Goal: Information Seeking & Learning: Learn about a topic

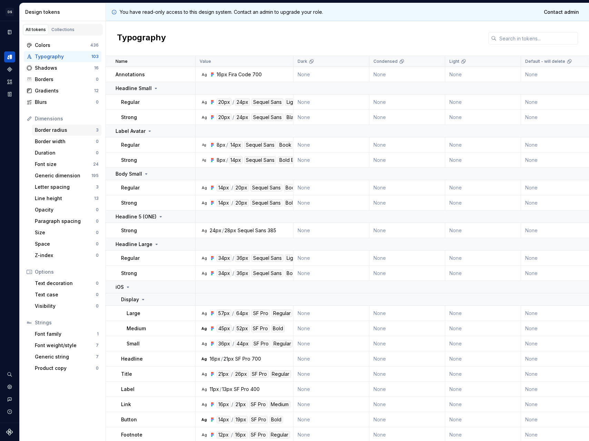
click at [62, 126] on div "Border radius 3" at bounding box center [66, 129] width 69 height 11
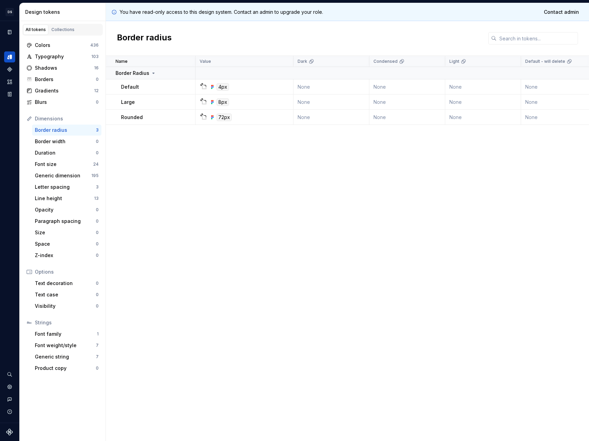
click at [206, 160] on div "Name Value Dark Condensed Light Default - will delete Collection Syntax: Web Sy…" at bounding box center [347, 248] width 483 height 385
click at [66, 172] on div "Generic dimension" at bounding box center [63, 175] width 57 height 7
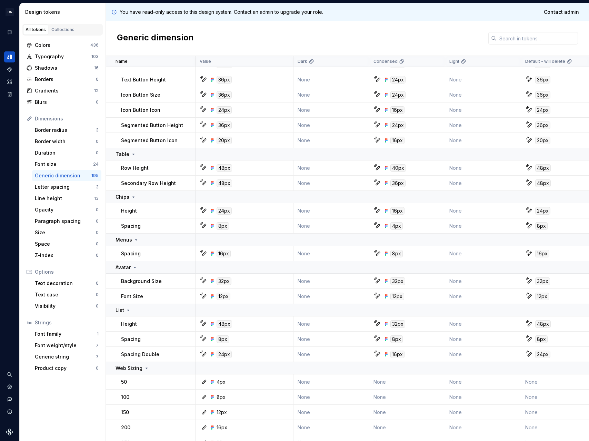
scroll to position [67, 0]
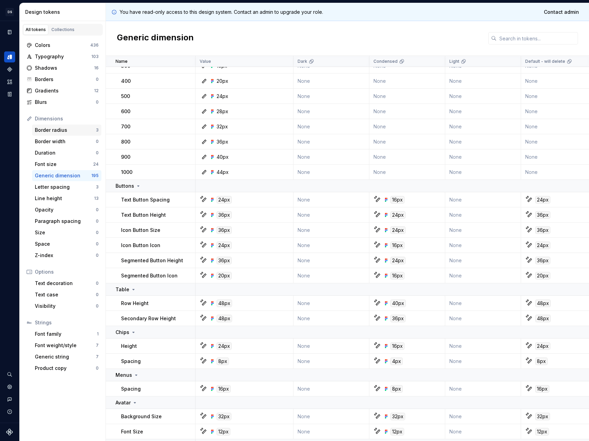
click at [62, 127] on div "Border radius" at bounding box center [65, 130] width 61 height 7
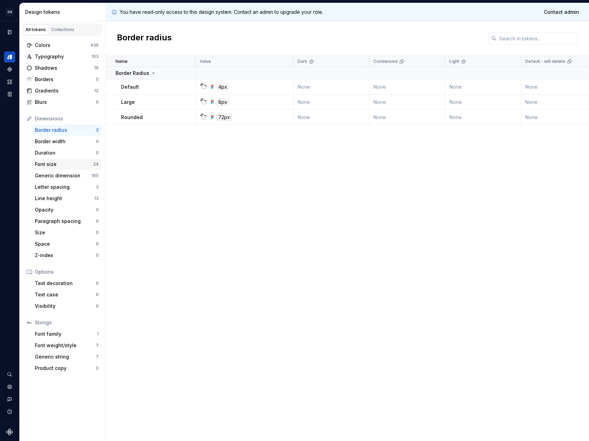
click at [49, 164] on div "Font size" at bounding box center [64, 164] width 58 height 7
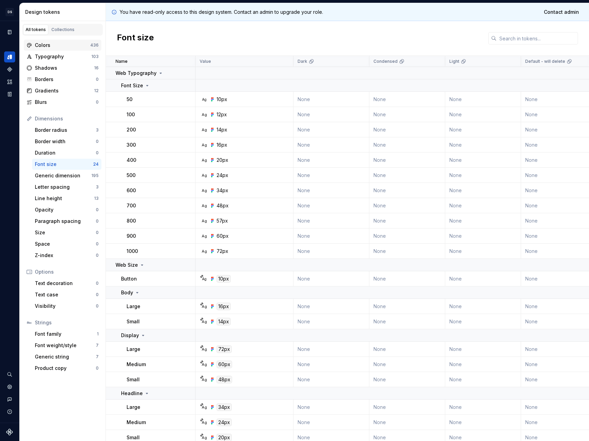
click at [74, 47] on div "Colors" at bounding box center [63, 45] width 56 height 7
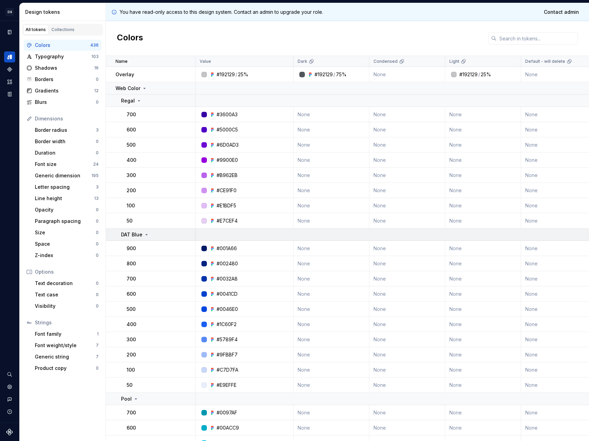
click at [136, 232] on p "DAT Blue" at bounding box center [131, 234] width 21 height 7
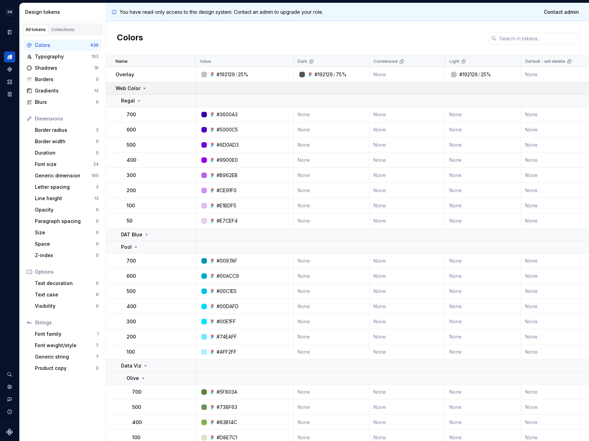
click at [140, 88] on div "Web Color" at bounding box center [132, 88] width 32 height 7
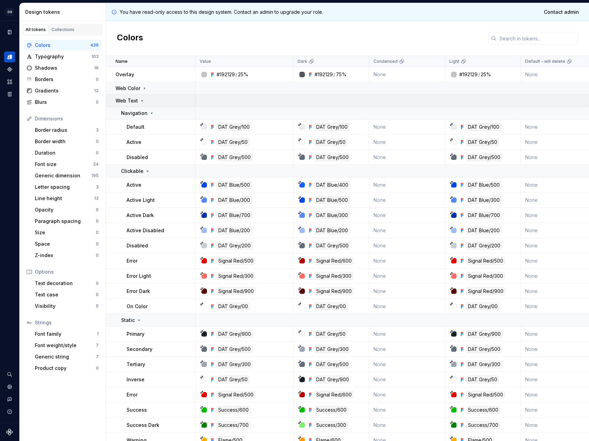
click at [141, 97] on div "Web Text" at bounding box center [130, 100] width 29 height 7
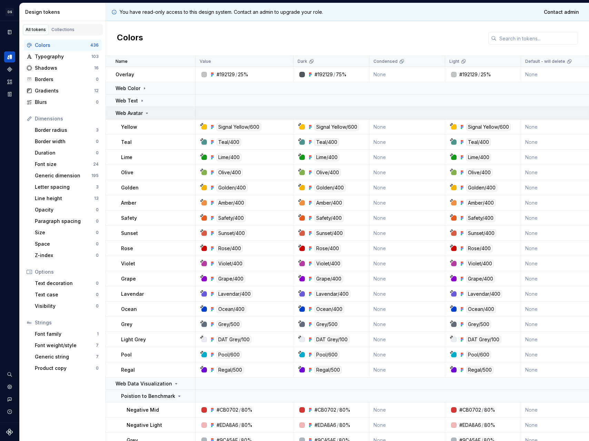
click at [144, 111] on icon at bounding box center [147, 113] width 6 height 6
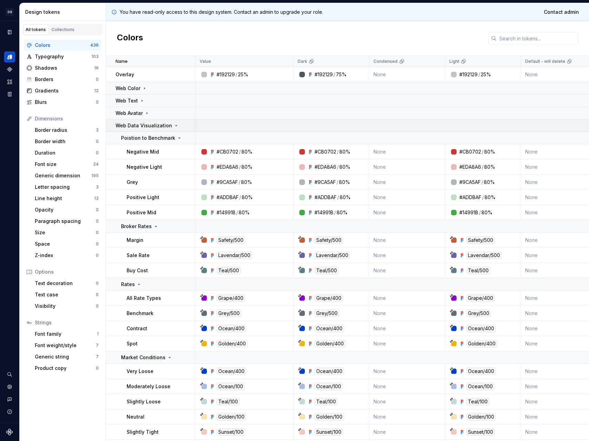
click at [146, 122] on p "Web Data Visualization" at bounding box center [144, 125] width 57 height 7
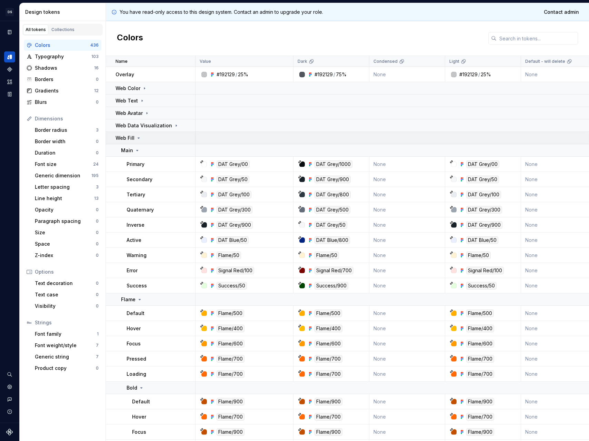
click at [149, 138] on div "Web Fill" at bounding box center [155, 137] width 79 height 7
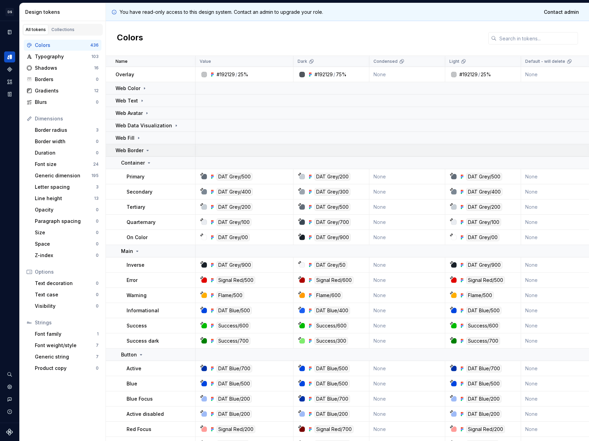
click at [148, 147] on div "Web Border" at bounding box center [133, 150] width 35 height 7
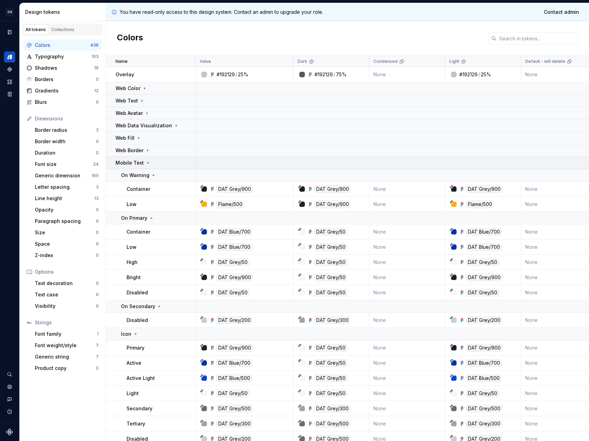
click at [161, 158] on td "Mobile Text" at bounding box center [151, 163] width 90 height 12
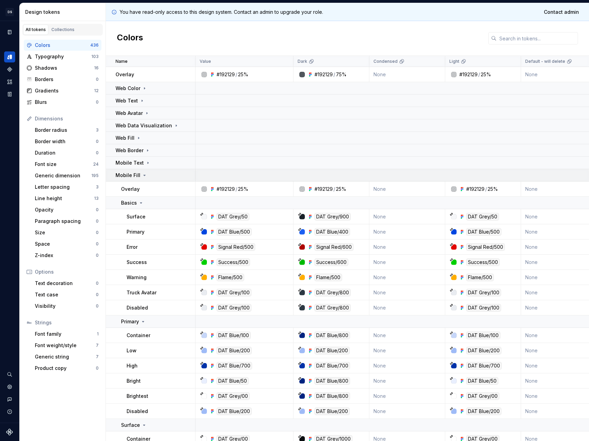
click at [155, 170] on td "Mobile Fill" at bounding box center [151, 175] width 90 height 12
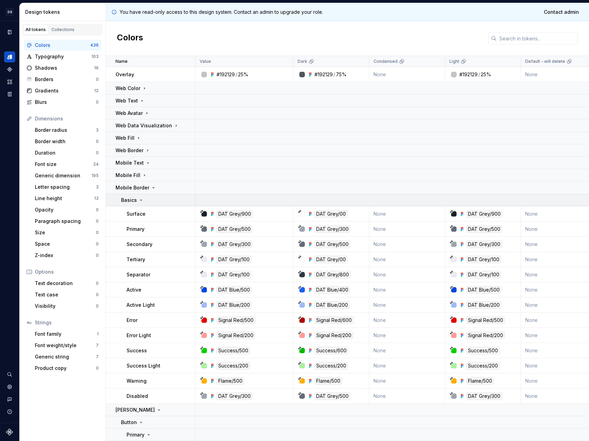
click at [154, 198] on div "Basics" at bounding box center [158, 200] width 74 height 7
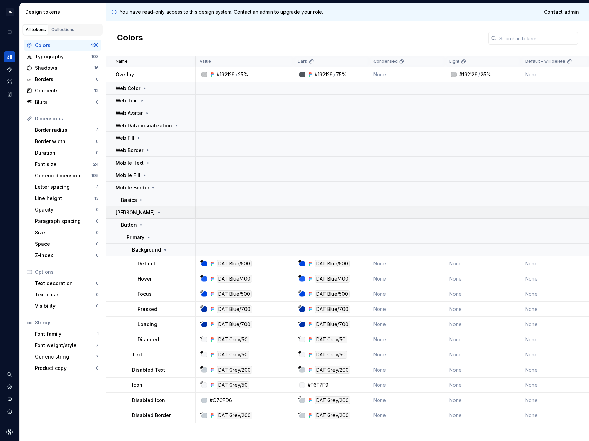
click at [155, 212] on div "[PERSON_NAME]" at bounding box center [155, 212] width 79 height 7
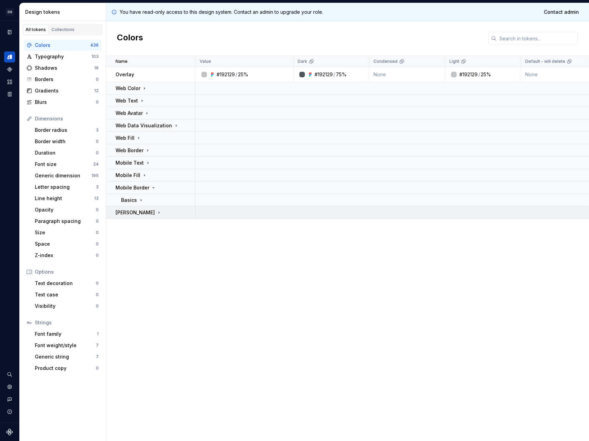
click at [155, 212] on div "[PERSON_NAME]" at bounding box center [155, 212] width 79 height 7
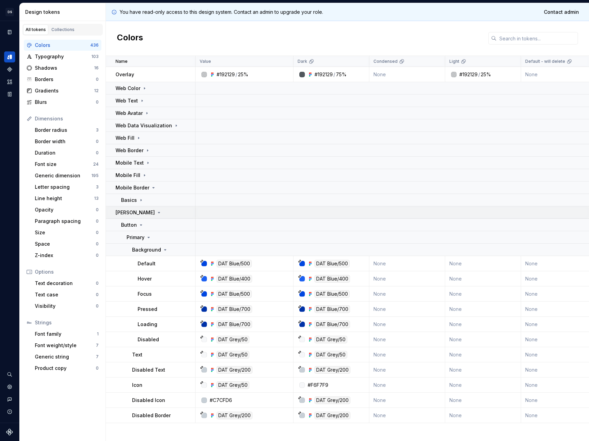
click at [155, 212] on div "[PERSON_NAME]" at bounding box center [155, 212] width 79 height 7
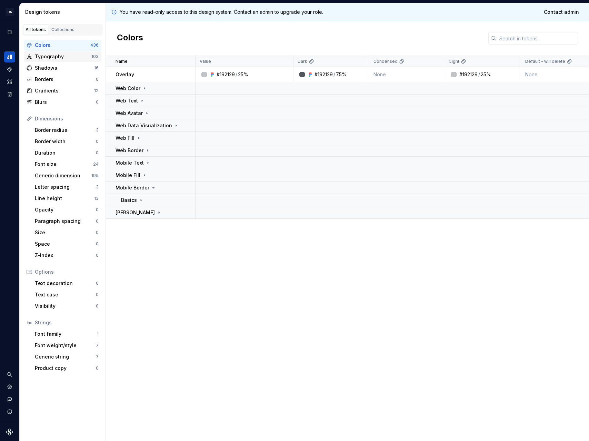
click at [57, 59] on div "Typography" at bounding box center [63, 56] width 57 height 7
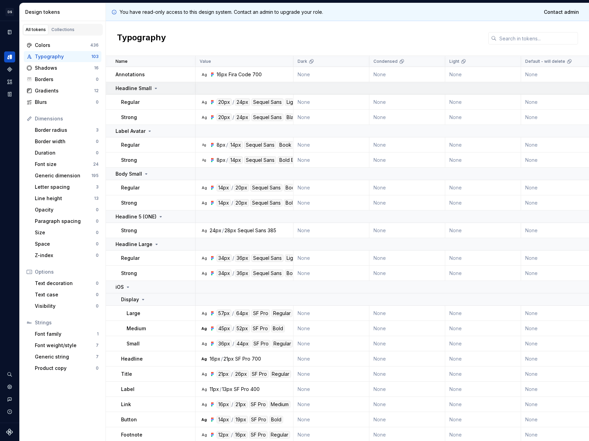
click at [137, 91] on p "Headline Small" at bounding box center [134, 88] width 36 height 7
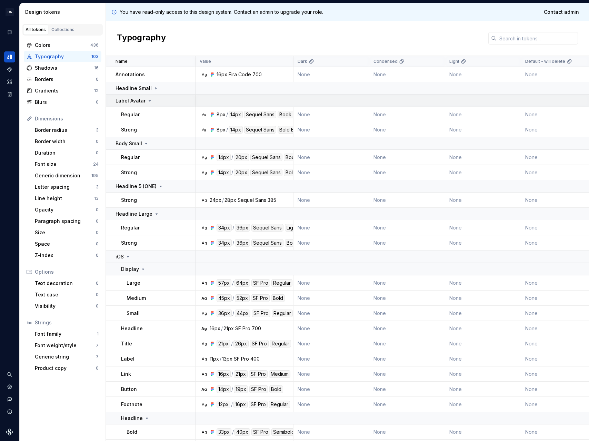
click at [140, 101] on p "Label Avatar" at bounding box center [131, 100] width 30 height 7
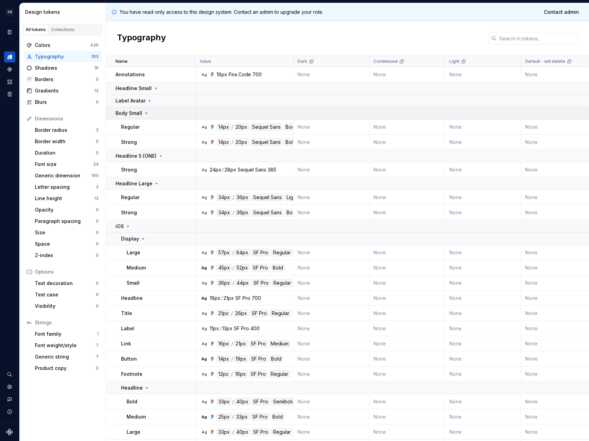
click at [140, 115] on p "Body Small" at bounding box center [129, 113] width 27 height 7
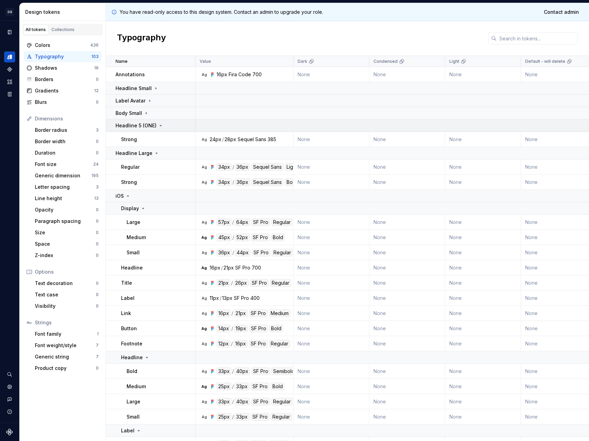
click at [140, 124] on p "Headline 5 (ONE)" at bounding box center [136, 125] width 41 height 7
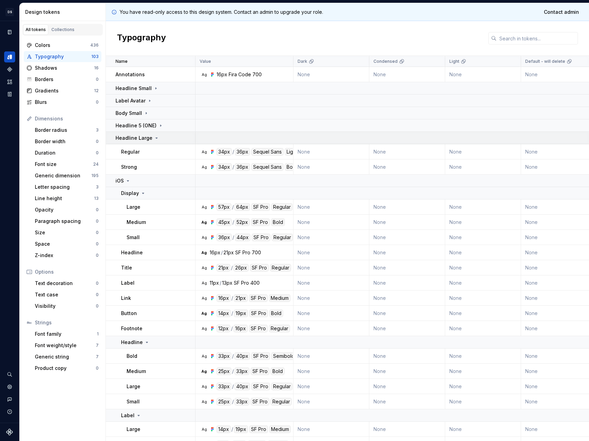
click at [140, 134] on p "Headline Large" at bounding box center [134, 137] width 37 height 7
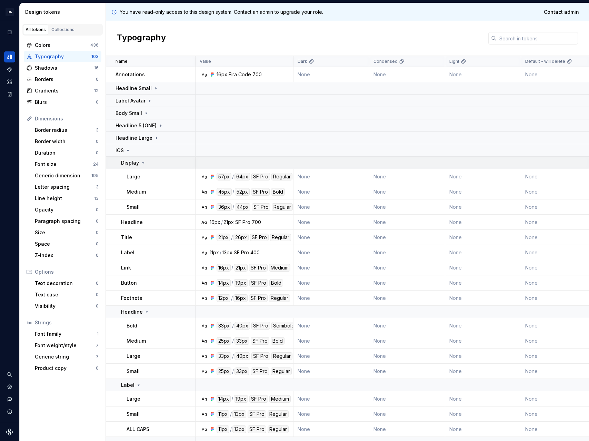
click at [138, 164] on div "Display" at bounding box center [133, 162] width 25 height 7
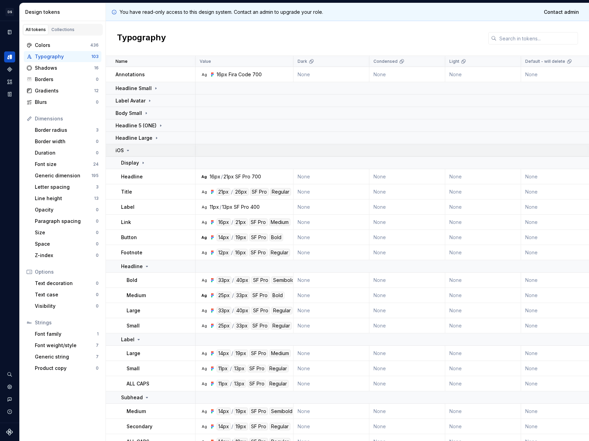
click at [135, 149] on div "iOS" at bounding box center [155, 150] width 79 height 7
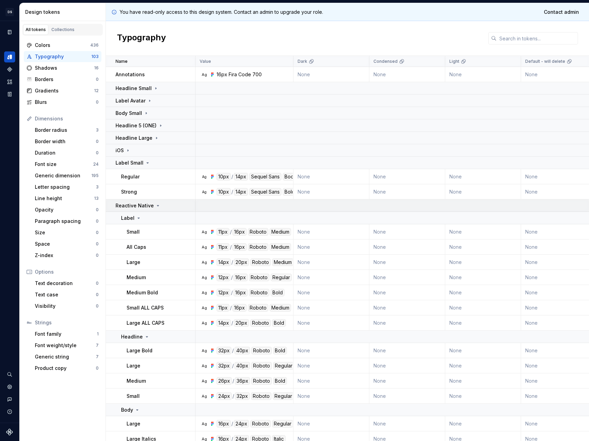
click at [140, 201] on td "Reactive Native" at bounding box center [151, 205] width 90 height 12
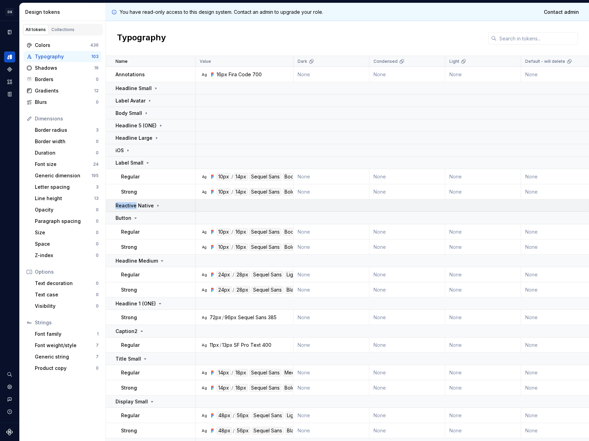
click at [140, 201] on td "Reactive Native" at bounding box center [151, 205] width 90 height 12
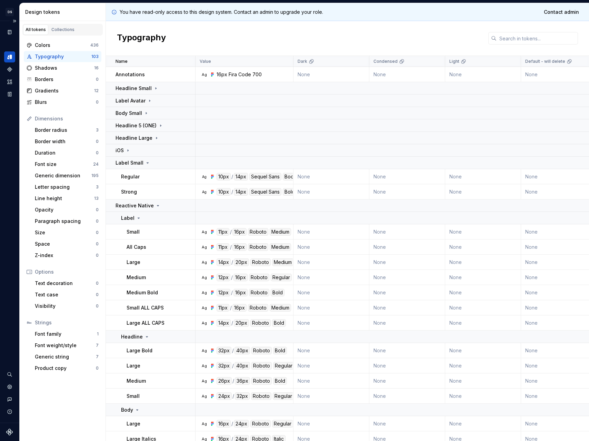
scroll to position [4, 0]
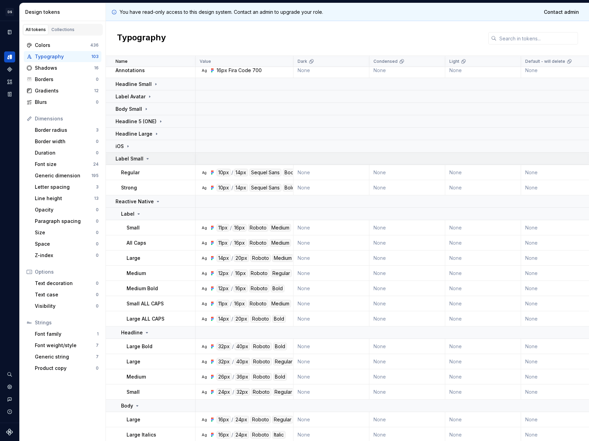
click at [145, 157] on icon at bounding box center [148, 159] width 6 height 6
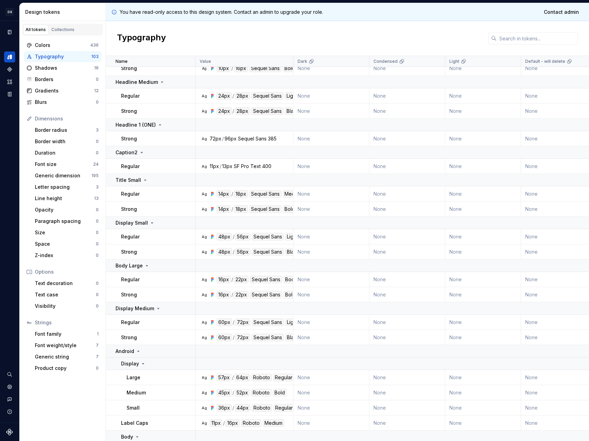
scroll to position [649, 0]
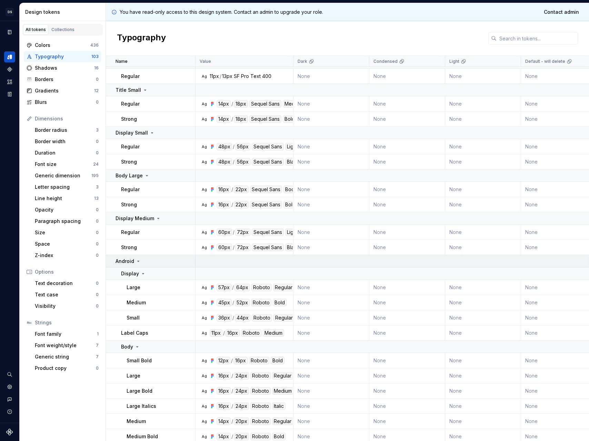
click at [139, 261] on icon at bounding box center [139, 261] width 6 height 6
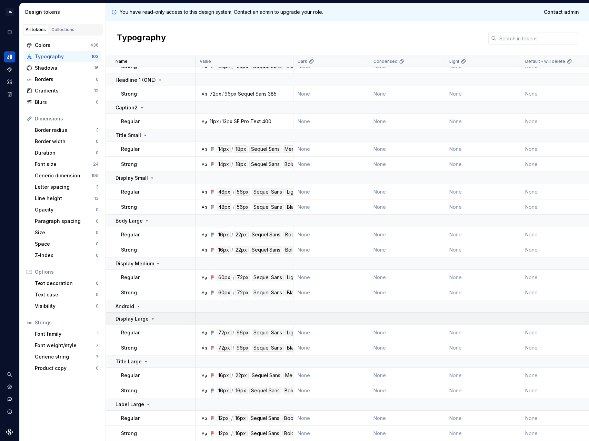
click at [150, 316] on icon at bounding box center [153, 319] width 6 height 6
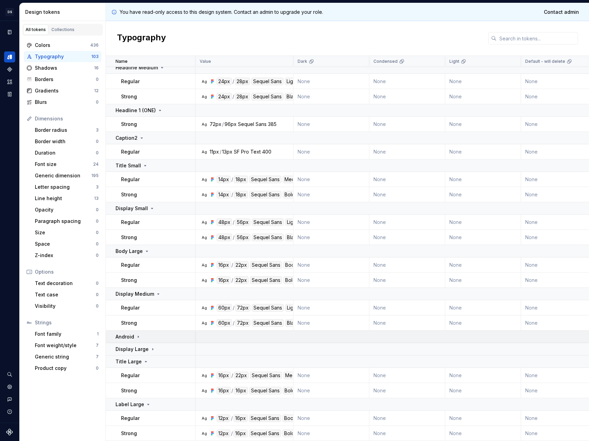
click at [140, 358] on div "Title Large" at bounding box center [132, 361] width 33 height 7
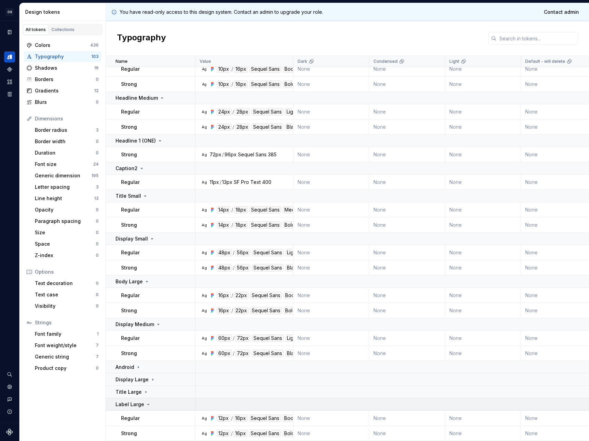
click at [146, 401] on icon at bounding box center [149, 404] width 6 height 6
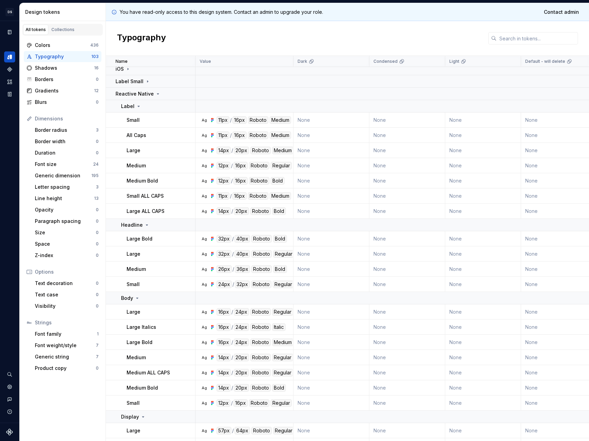
scroll to position [68, 0]
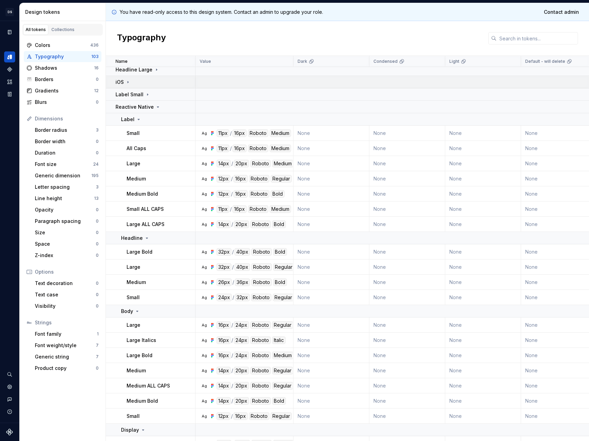
click at [130, 80] on icon at bounding box center [128, 82] width 6 height 6
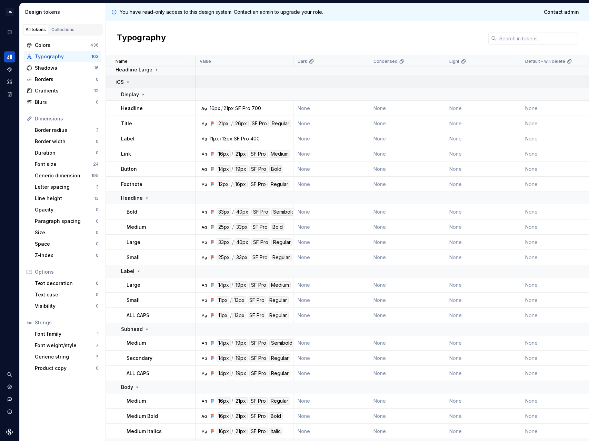
click at [128, 83] on icon at bounding box center [128, 82] width 6 height 6
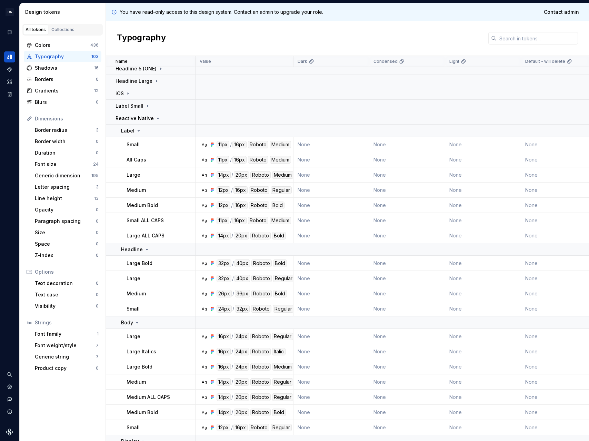
scroll to position [39, 0]
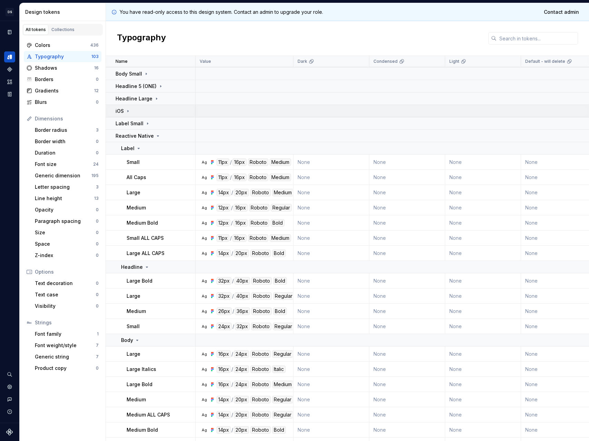
click at [141, 114] on div "iOS" at bounding box center [155, 111] width 79 height 7
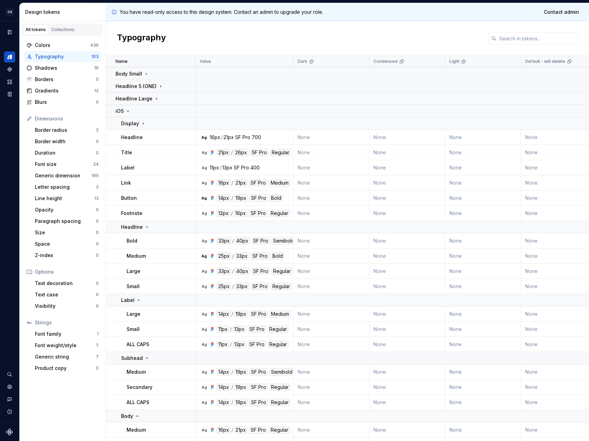
scroll to position [154, 0]
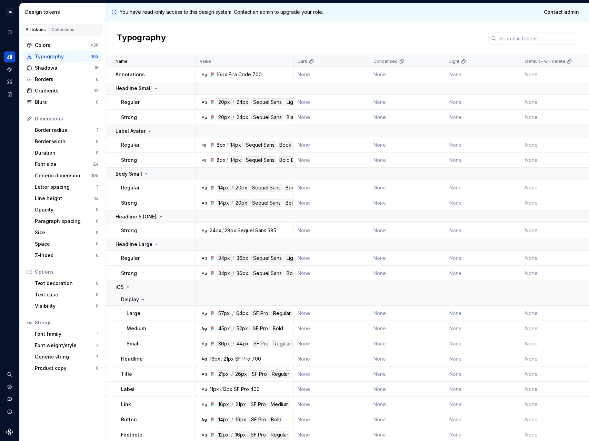
click at [294, 60] on div "Dark" at bounding box center [331, 61] width 76 height 11
click at [293, 60] on div "Dark" at bounding box center [331, 61] width 76 height 11
drag, startPoint x: 263, startPoint y: 98, endPoint x: 289, endPoint y: 99, distance: 25.9
click at [288, 99] on div "20px / 24px Sequel Sans Light Head" at bounding box center [265, 102] width 96 height 8
click at [293, 97] on td "Ag 20px / 24px Sequel Sans Light Head" at bounding box center [245, 101] width 98 height 15
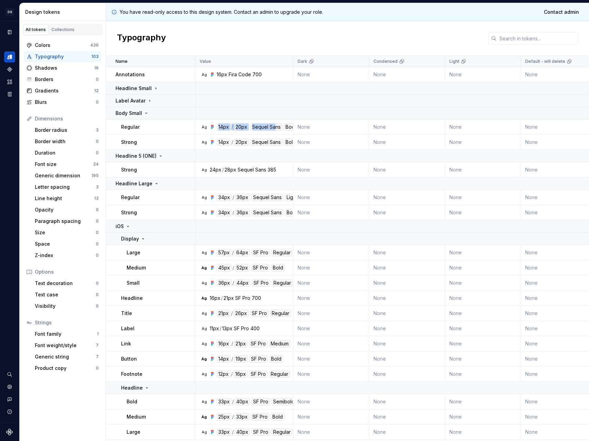
drag, startPoint x: 274, startPoint y: 126, endPoint x: 242, endPoint y: 123, distance: 31.8
click at [220, 122] on td "Ag 14px / 20px Sequel Sans Book Body" at bounding box center [245, 126] width 98 height 15
drag, startPoint x: 254, startPoint y: 123, endPoint x: 370, endPoint y: 127, distance: 115.9
click at [132, 155] on p "Headline 5 (ONE)" at bounding box center [136, 155] width 41 height 7
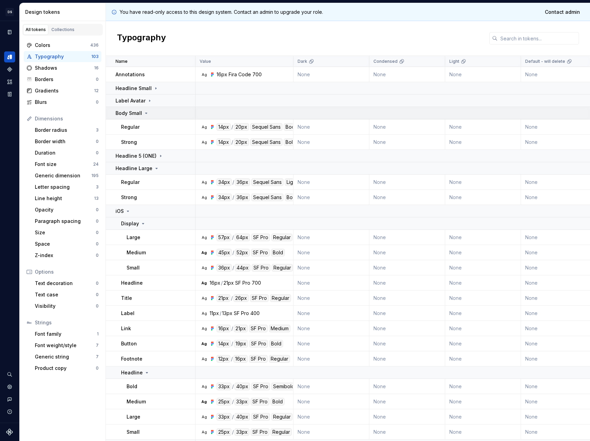
click at [139, 111] on p "Body Small" at bounding box center [129, 113] width 27 height 7
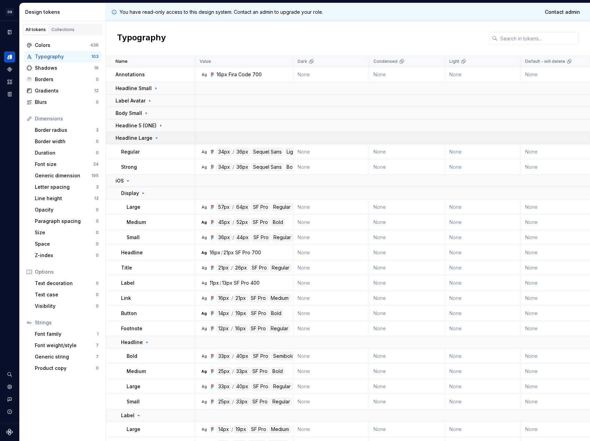
click at [141, 140] on p "Headline Large" at bounding box center [134, 137] width 37 height 7
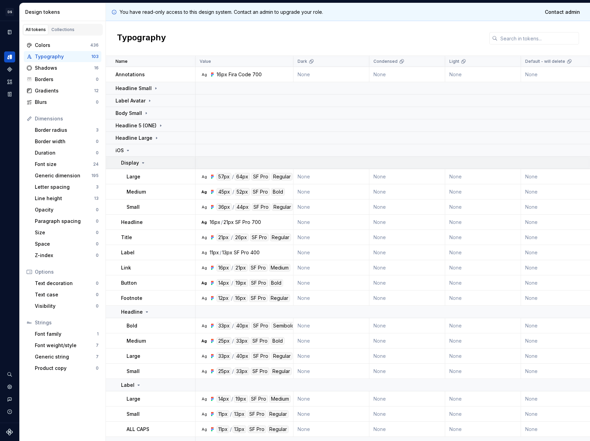
click at [141, 160] on icon at bounding box center [143, 163] width 6 height 6
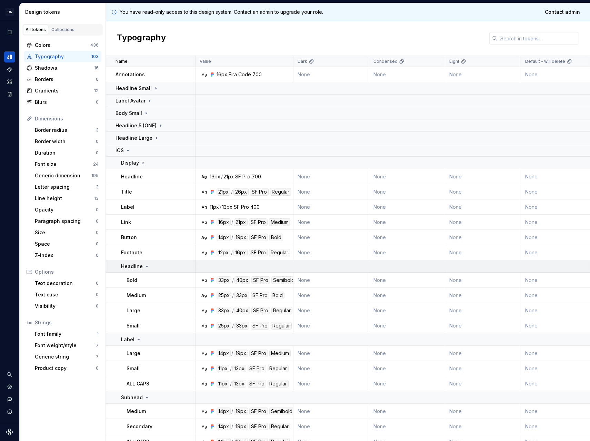
click at [140, 269] on p "Headline" at bounding box center [132, 266] width 22 height 7
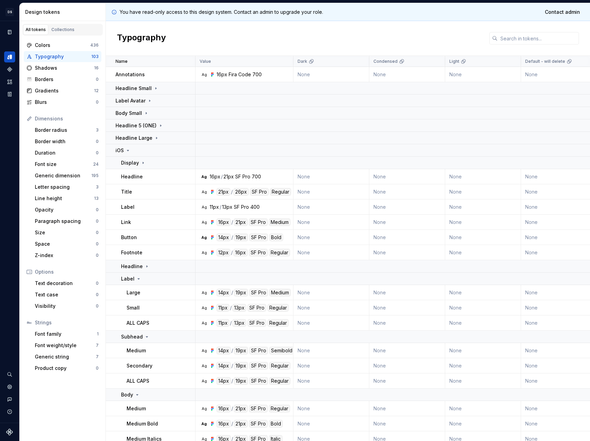
scroll to position [86, 0]
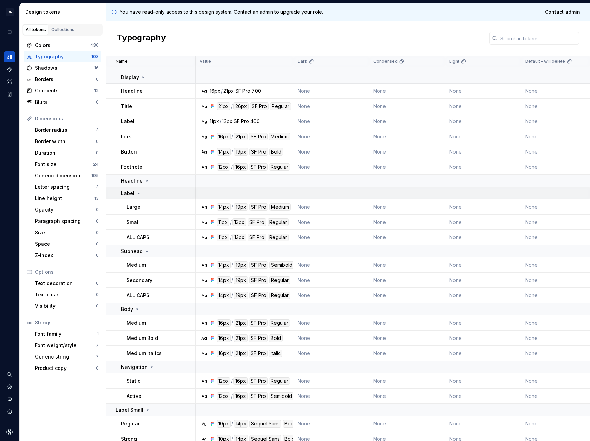
click at [136, 194] on icon at bounding box center [139, 193] width 6 height 6
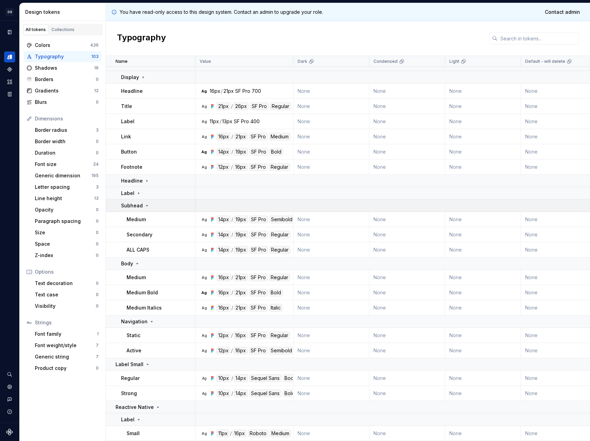
click at [144, 207] on icon at bounding box center [147, 206] width 6 height 6
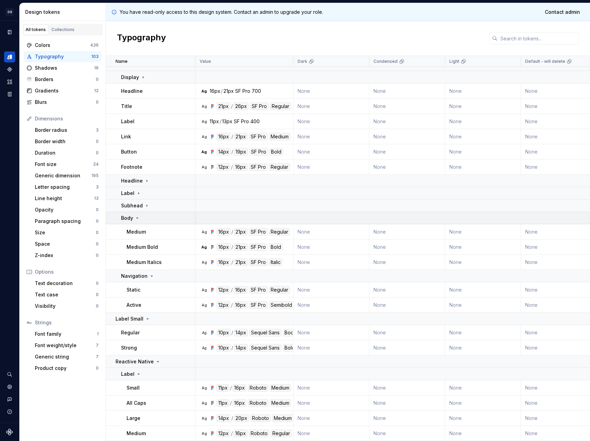
click at [146, 218] on div "Body" at bounding box center [158, 218] width 74 height 7
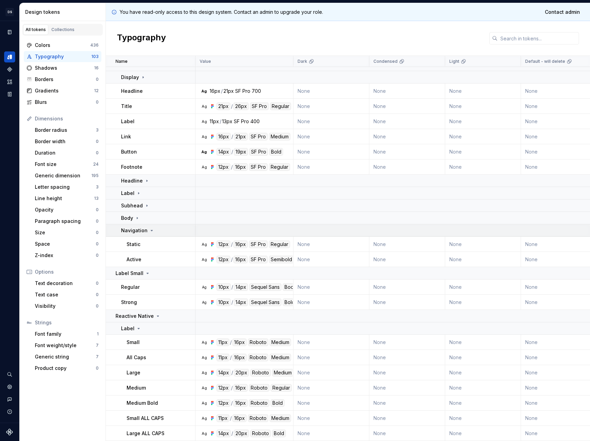
click at [141, 231] on p "Navigation" at bounding box center [134, 230] width 27 height 7
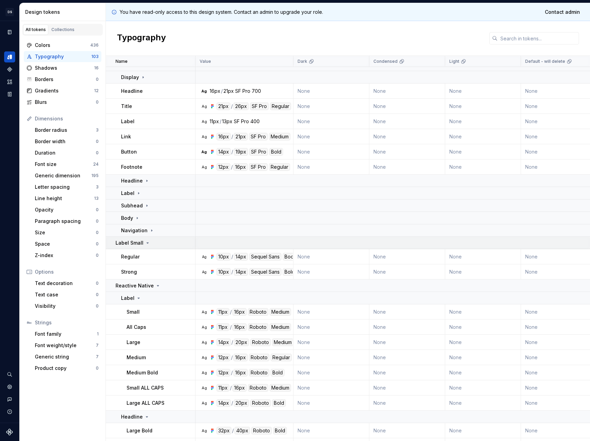
click at [140, 242] on p "Label Small" at bounding box center [130, 242] width 28 height 7
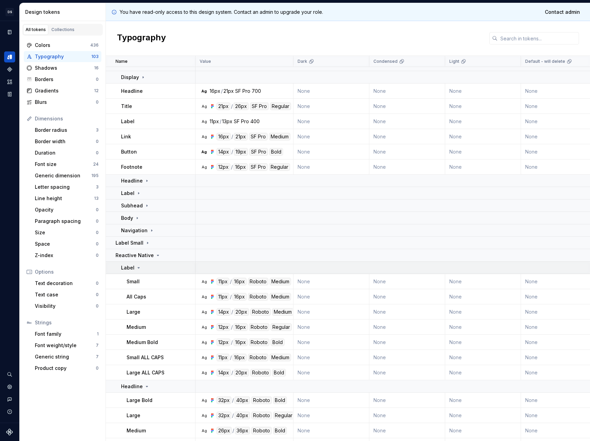
click at [140, 270] on icon at bounding box center [139, 268] width 6 height 6
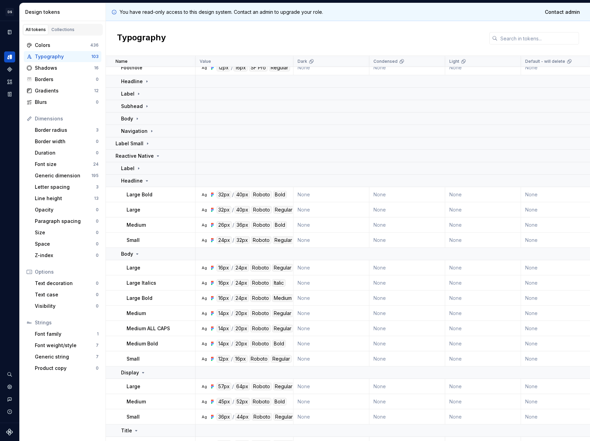
scroll to position [171, 0]
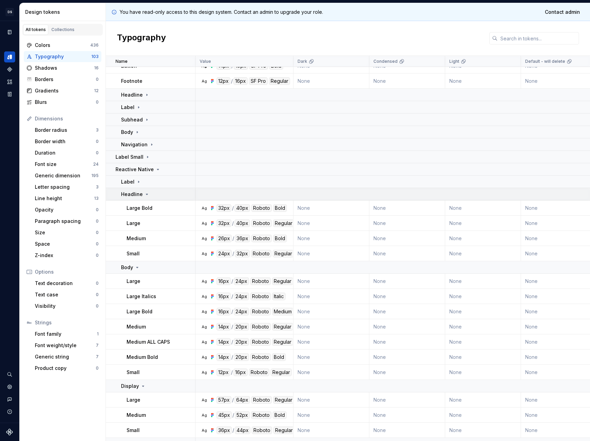
click at [141, 196] on p "Headline" at bounding box center [132, 194] width 22 height 7
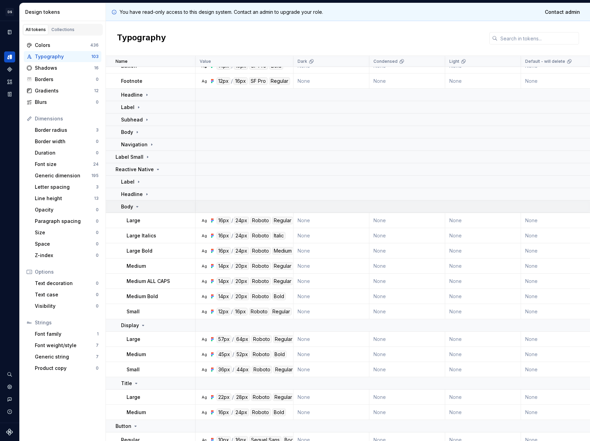
click at [145, 209] on div "Body" at bounding box center [158, 206] width 74 height 7
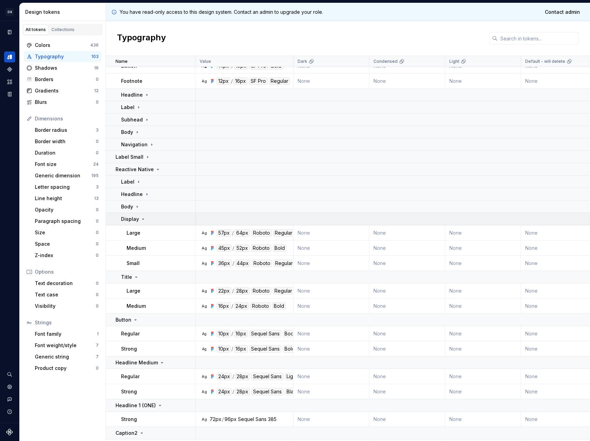
click at [145, 222] on div "Display" at bounding box center [158, 219] width 74 height 7
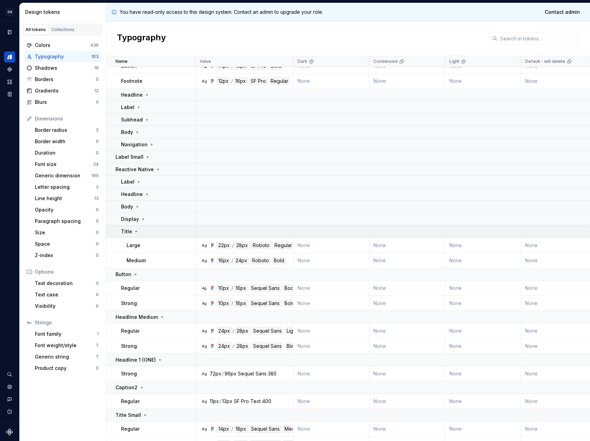
click at [146, 232] on div "Title" at bounding box center [158, 231] width 74 height 7
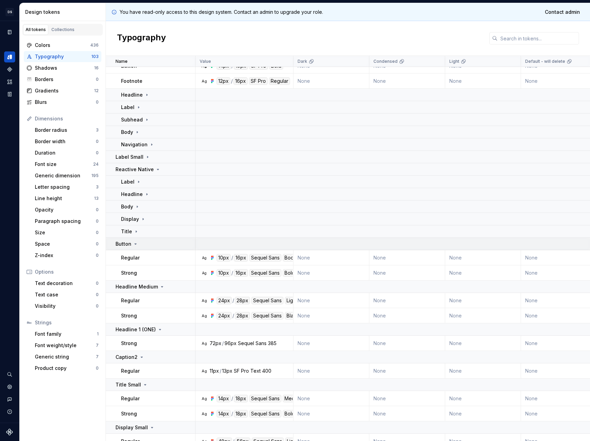
click at [144, 245] on div "Button" at bounding box center [155, 243] width 79 height 7
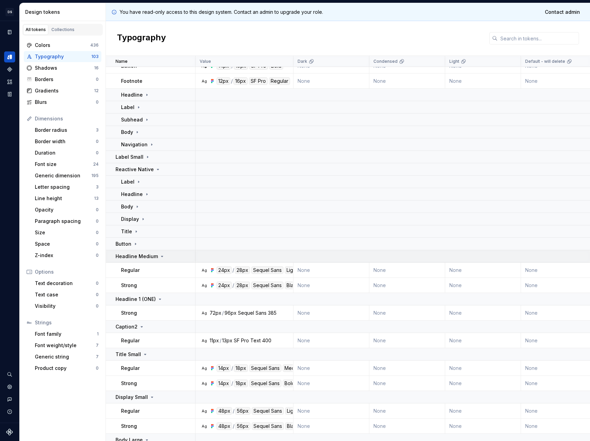
click at [146, 254] on p "Headline Medium" at bounding box center [137, 256] width 42 height 7
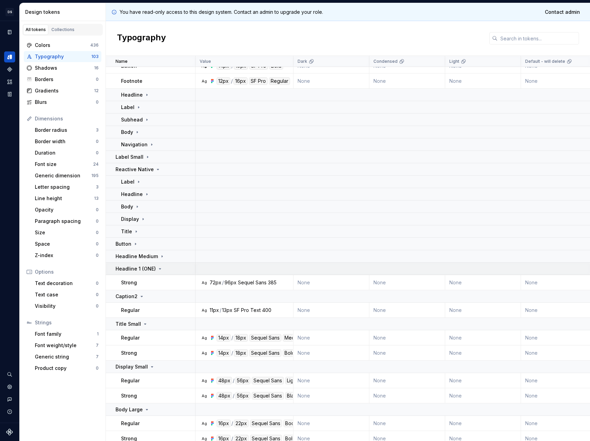
click at [145, 266] on p "Headline 1 (ONE)" at bounding box center [136, 268] width 40 height 7
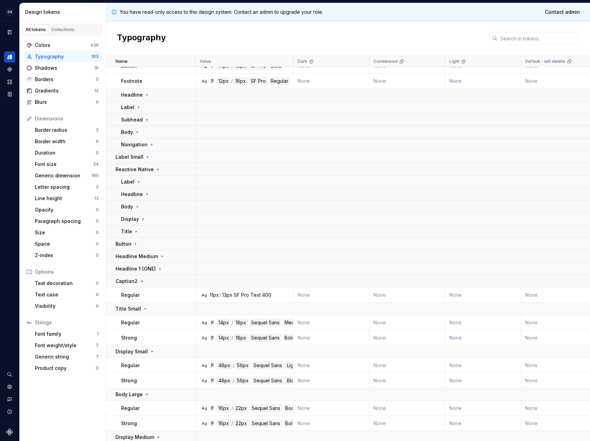
click at [139, 296] on div "Regular" at bounding box center [158, 294] width 74 height 7
click at [138, 305] on td "Title Small" at bounding box center [151, 308] width 90 height 12
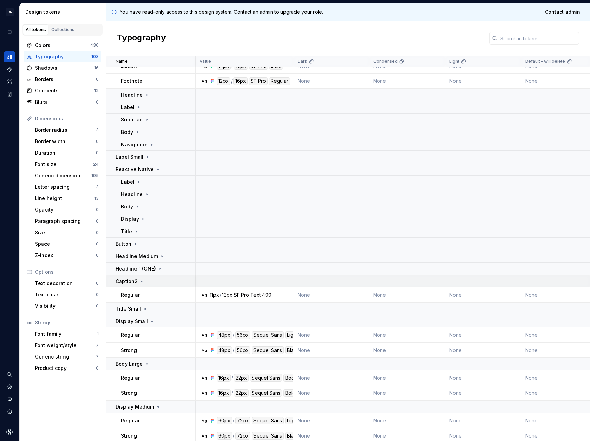
click at [142, 285] on td "Caption2" at bounding box center [151, 281] width 90 height 12
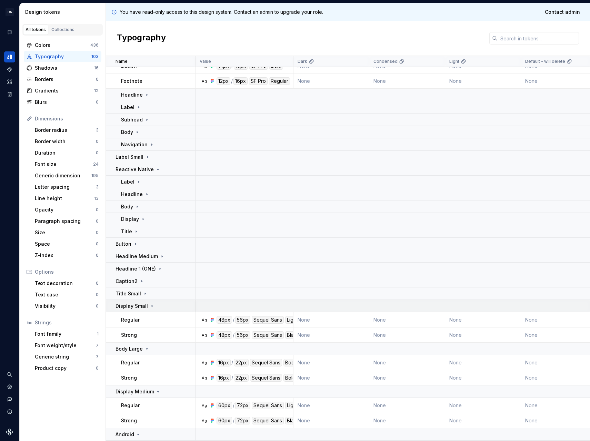
click at [141, 307] on p "Display Small" at bounding box center [132, 305] width 32 height 7
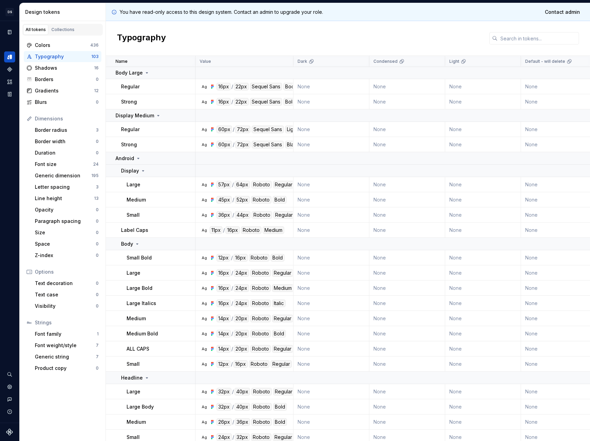
scroll to position [430, 0]
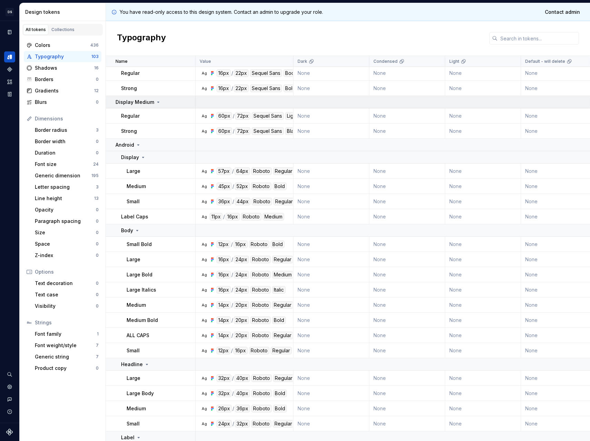
click at [141, 99] on p "Display Medium" at bounding box center [135, 102] width 39 height 7
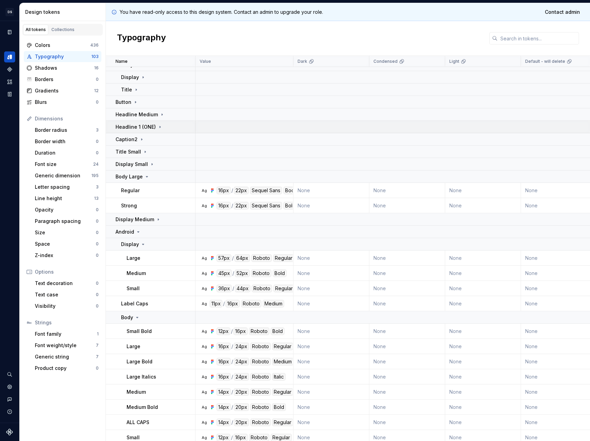
scroll to position [322, 0]
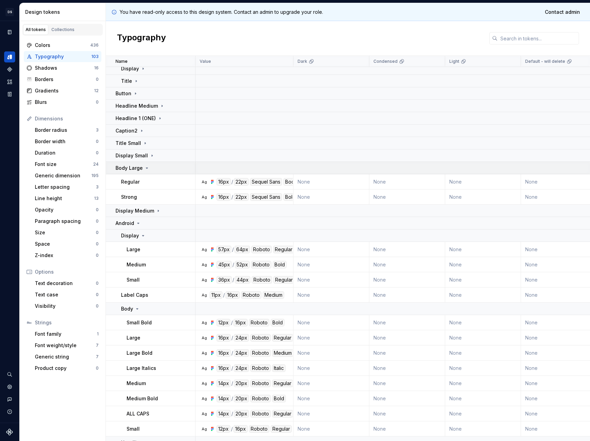
click at [140, 171] on p "Body Large" at bounding box center [129, 167] width 27 height 7
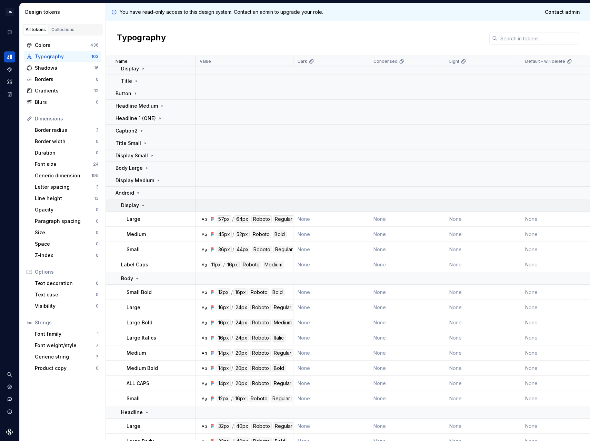
click at [140, 209] on td "Display" at bounding box center [151, 205] width 90 height 12
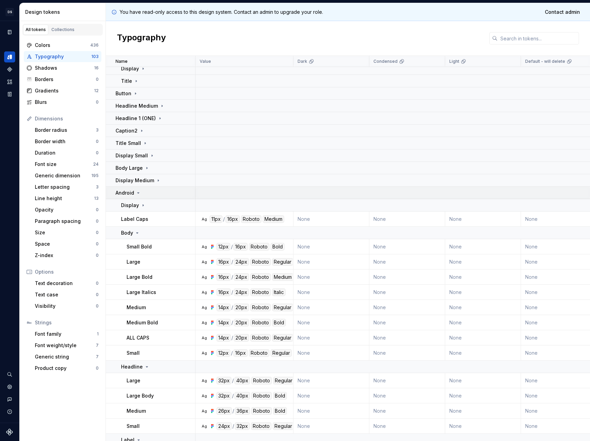
click at [145, 190] on div "Android" at bounding box center [155, 192] width 79 height 7
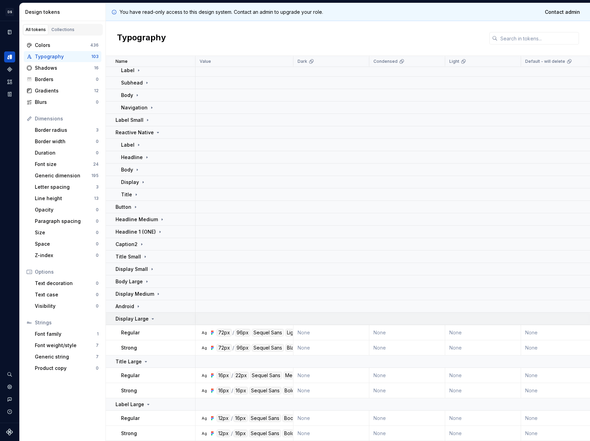
click at [140, 315] on p "Display Large" at bounding box center [132, 318] width 33 height 7
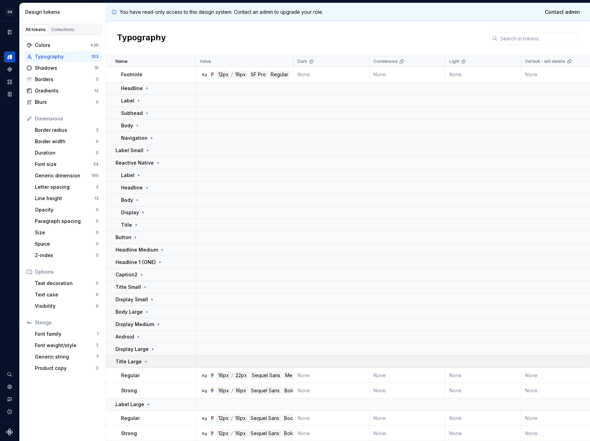
click at [160, 358] on div "Title Large" at bounding box center [155, 361] width 79 height 7
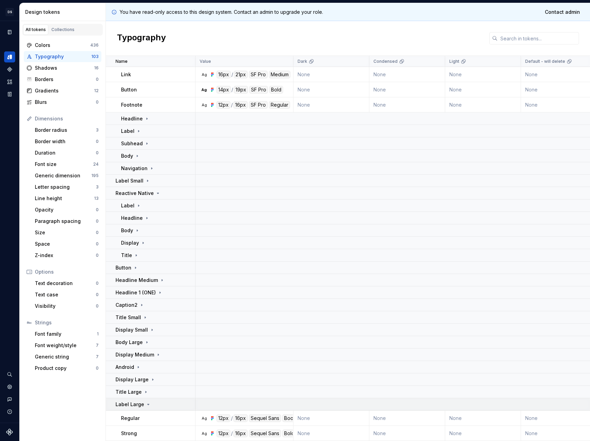
click at [160, 401] on div "Label Large" at bounding box center [155, 404] width 79 height 7
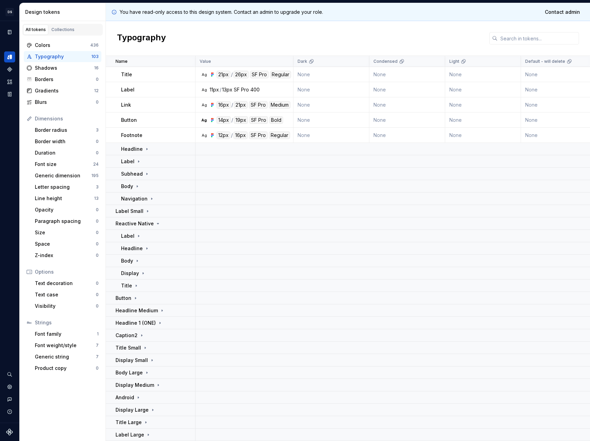
scroll to position [0, 0]
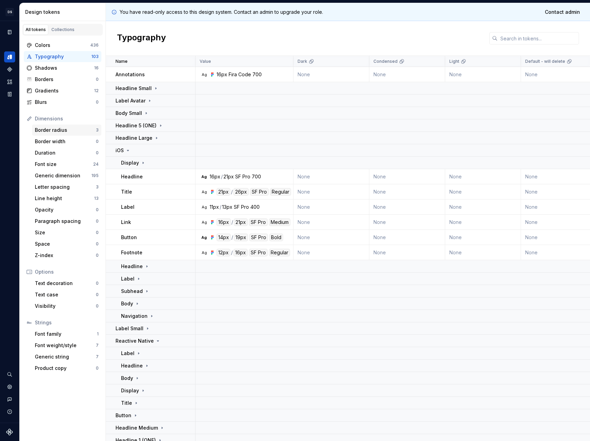
click at [66, 127] on div "Border radius" at bounding box center [65, 130] width 61 height 7
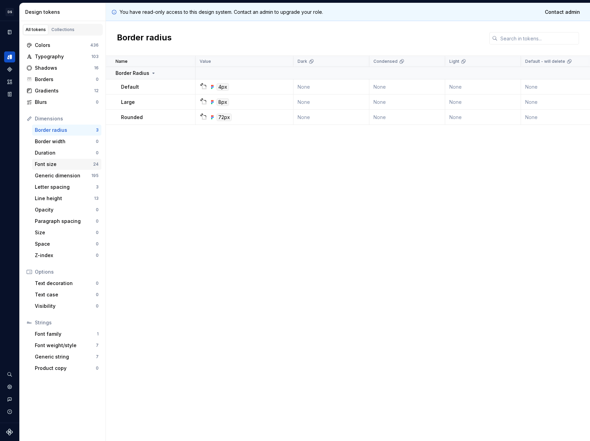
click at [90, 166] on div "Font size" at bounding box center [64, 164] width 58 height 7
click at [66, 163] on div "Font size" at bounding box center [64, 164] width 58 height 7
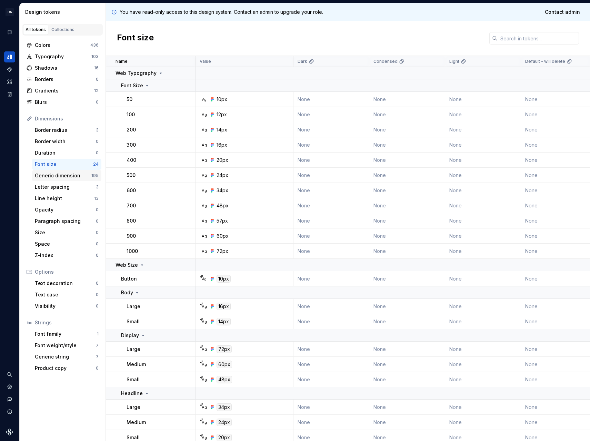
click at [61, 172] on div "Generic dimension" at bounding box center [63, 175] width 57 height 7
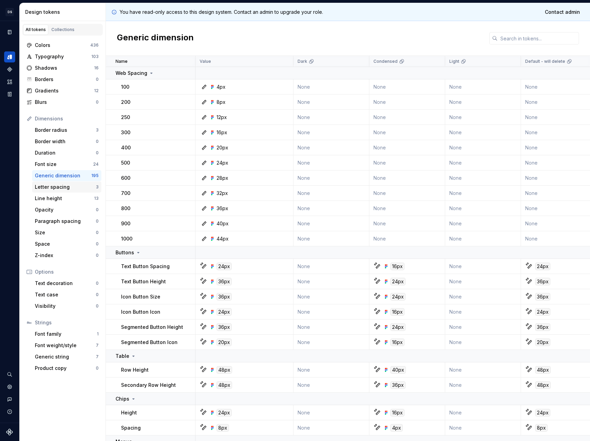
click at [51, 189] on div "Letter spacing" at bounding box center [65, 186] width 61 height 7
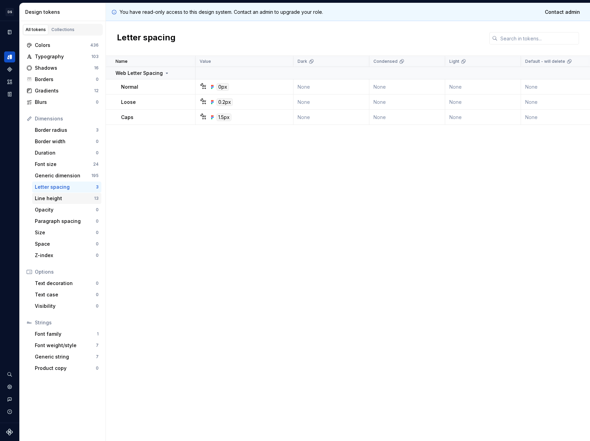
click at [52, 196] on div "Line height" at bounding box center [64, 198] width 59 height 7
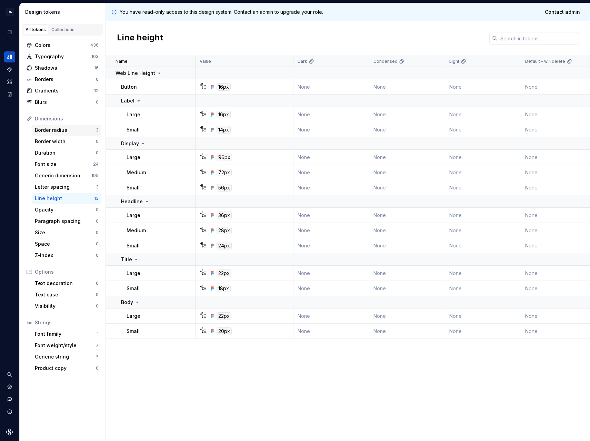
click at [69, 133] on div "Border radius" at bounding box center [65, 130] width 61 height 7
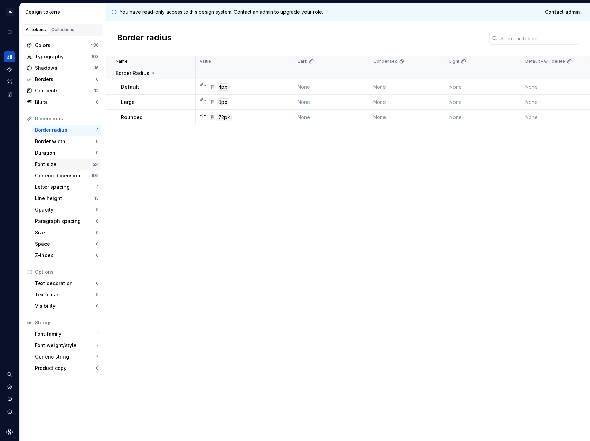
click at [70, 167] on div "Font size" at bounding box center [64, 164] width 58 height 7
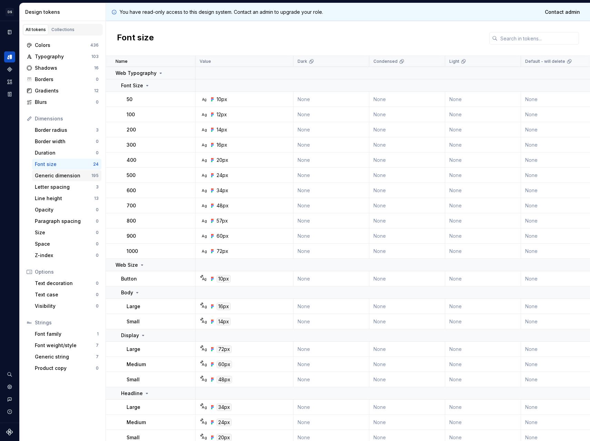
click at [70, 175] on div "Generic dimension" at bounding box center [63, 175] width 57 height 7
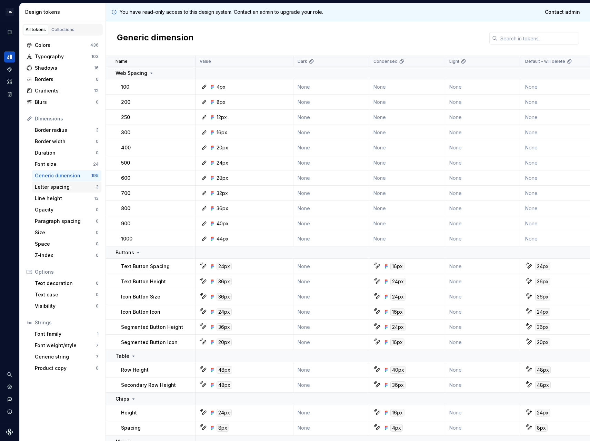
click at [67, 189] on div "Letter spacing" at bounding box center [65, 186] width 61 height 7
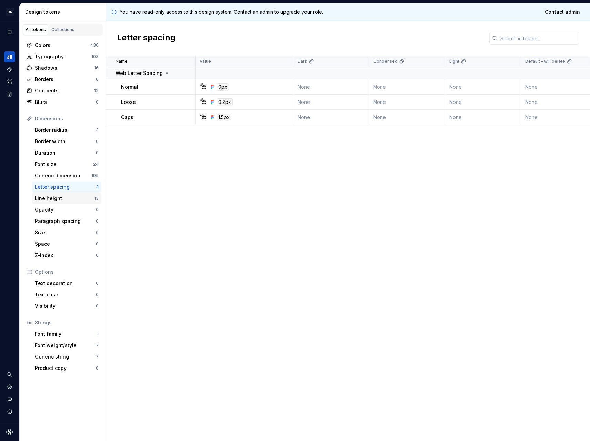
click at [65, 196] on div "Line height" at bounding box center [64, 198] width 59 height 7
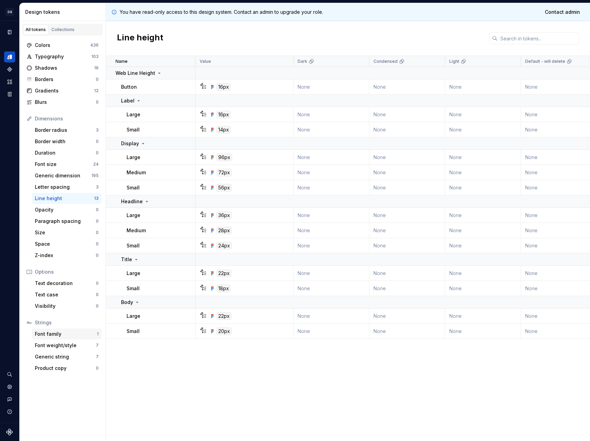
click at [57, 337] on div "Font family" at bounding box center [66, 333] width 62 height 7
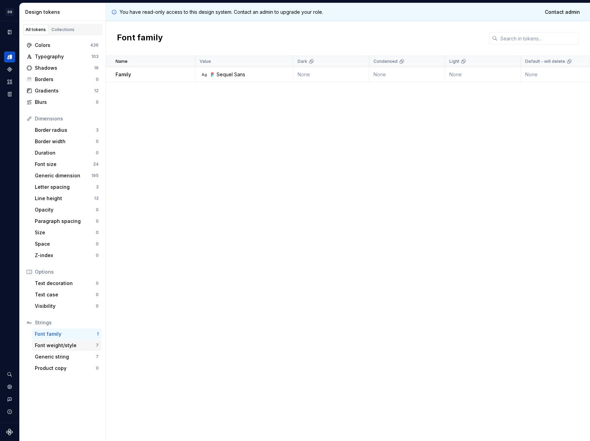
click at [60, 345] on div "Font weight/style" at bounding box center [65, 345] width 61 height 7
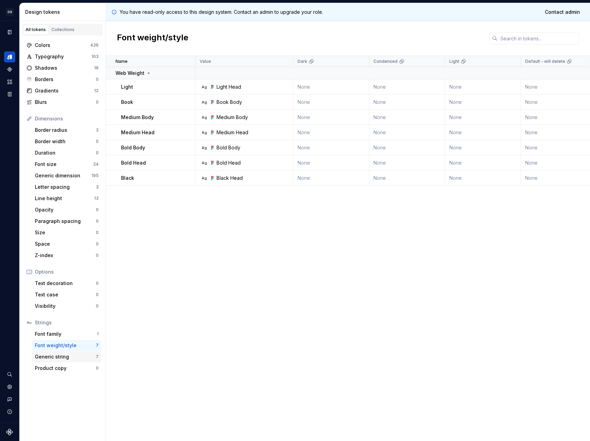
click at [60, 355] on div "Generic string" at bounding box center [65, 356] width 61 height 7
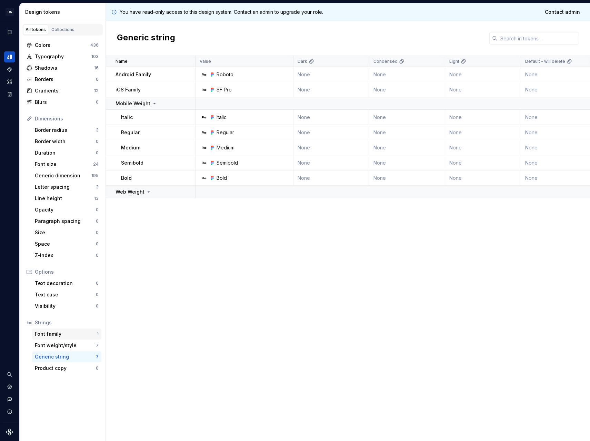
click at [70, 337] on div "Font family 1" at bounding box center [66, 333] width 69 height 11
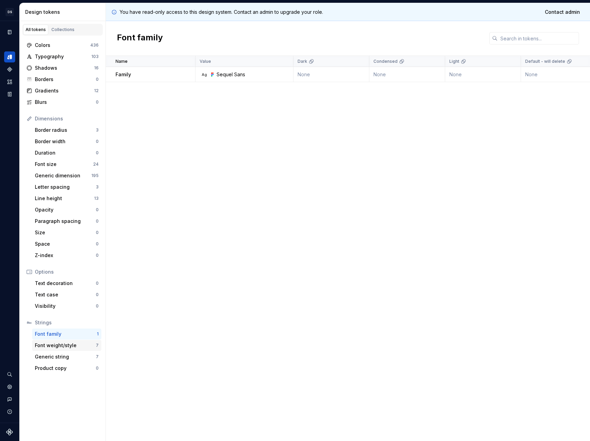
click at [51, 346] on div "Font weight/style" at bounding box center [65, 345] width 61 height 7
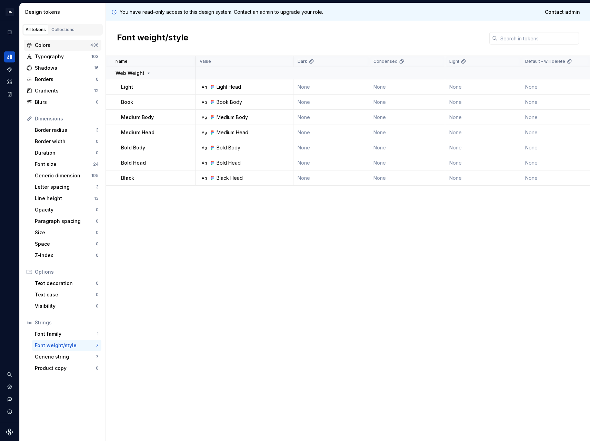
click at [55, 48] on div "Colors" at bounding box center [63, 45] width 56 height 7
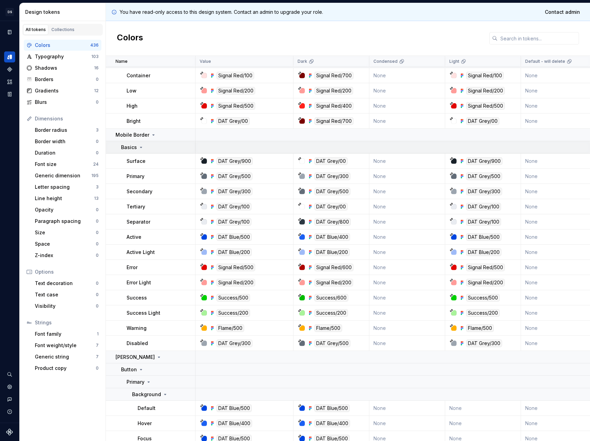
scroll to position [7326, 0]
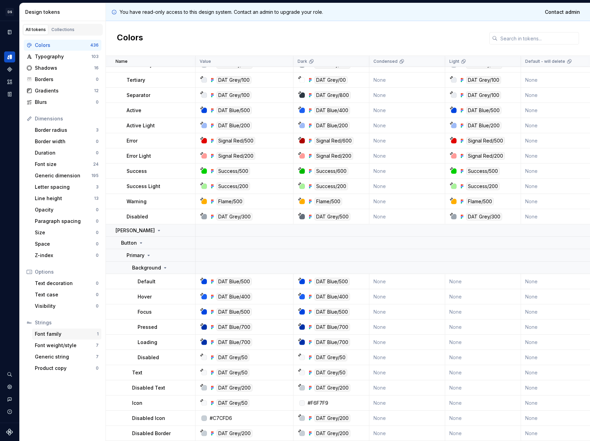
click at [58, 336] on div "Font family" at bounding box center [66, 333] width 62 height 7
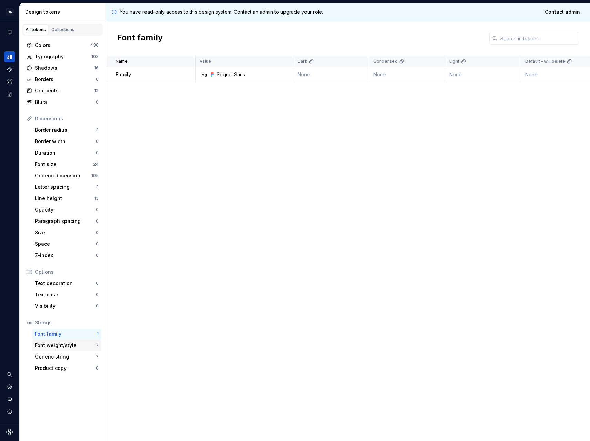
click at [58, 347] on div "Font weight/style" at bounding box center [65, 345] width 61 height 7
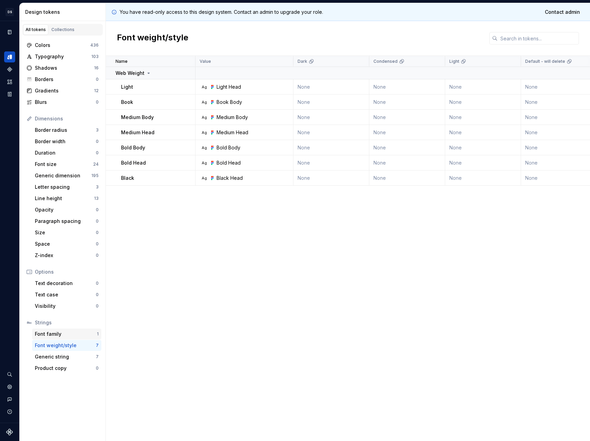
click at [52, 328] on div "Font family 1" at bounding box center [66, 333] width 69 height 11
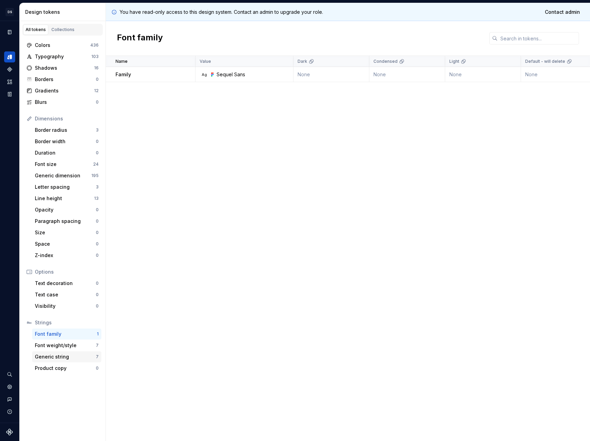
click at [67, 360] on div "Generic string" at bounding box center [65, 356] width 61 height 7
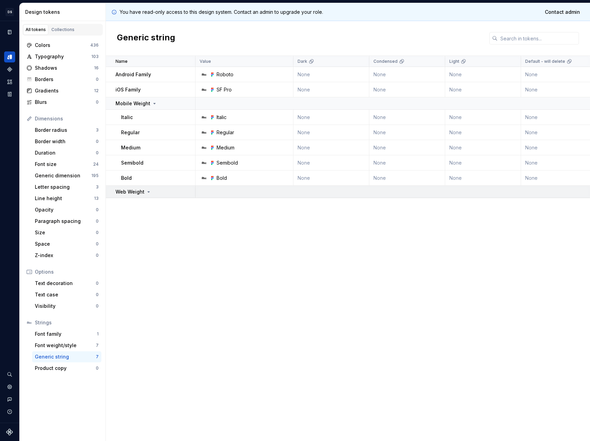
click at [147, 194] on icon at bounding box center [149, 192] width 6 height 6
click at [69, 343] on div "Font weight/style" at bounding box center [65, 345] width 61 height 7
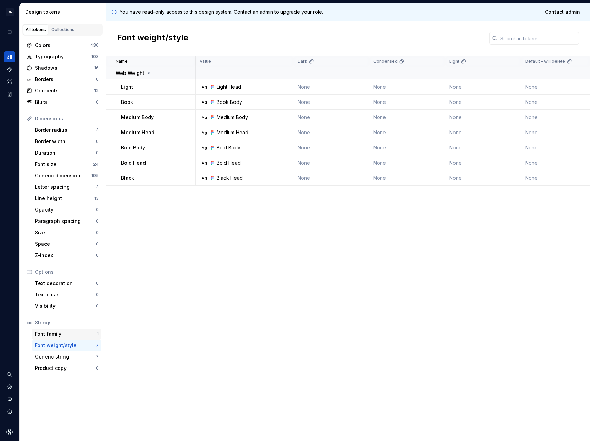
click at [68, 337] on div "Font family" at bounding box center [66, 333] width 62 height 7
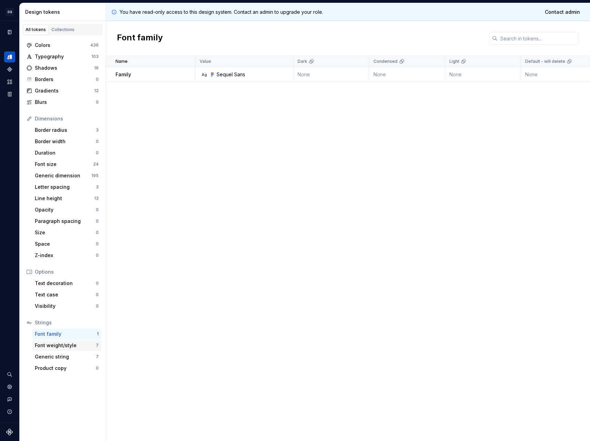
click at [68, 348] on div "Font weight/style" at bounding box center [65, 345] width 61 height 7
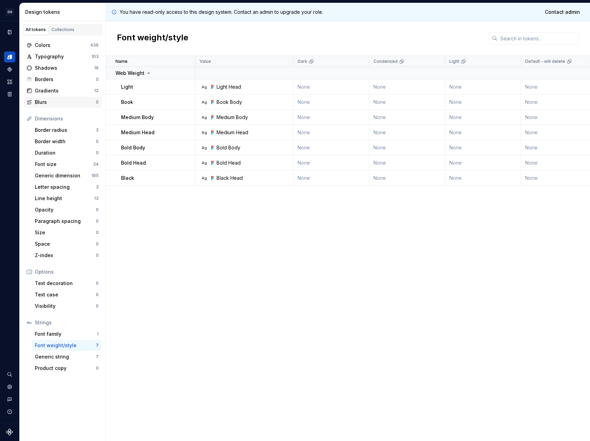
click at [32, 340] on link "Font weight/style 7" at bounding box center [66, 345] width 69 height 11
click at [61, 44] on div "Colors" at bounding box center [63, 45] width 56 height 7
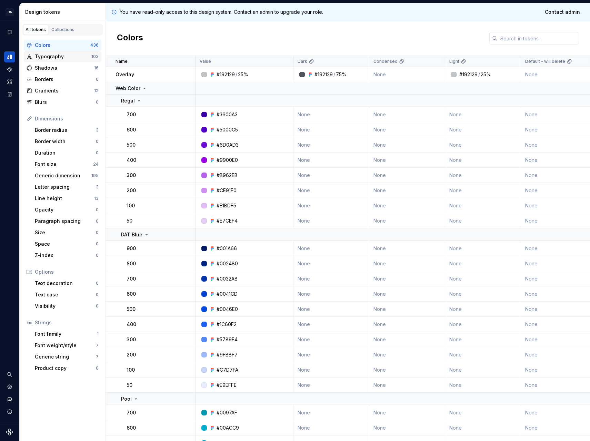
click at [58, 52] on div "Typography 103" at bounding box center [63, 56] width 78 height 11
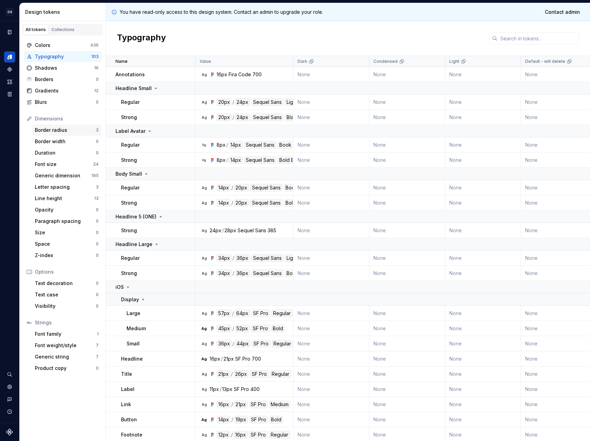
click at [62, 128] on div "Border radius" at bounding box center [65, 130] width 61 height 7
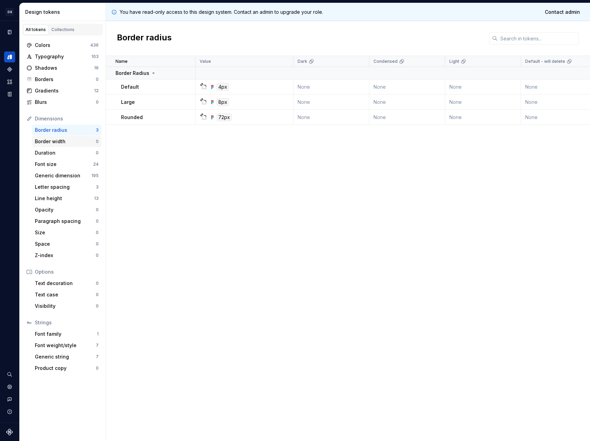
click at [61, 138] on div "Border width" at bounding box center [65, 141] width 61 height 7
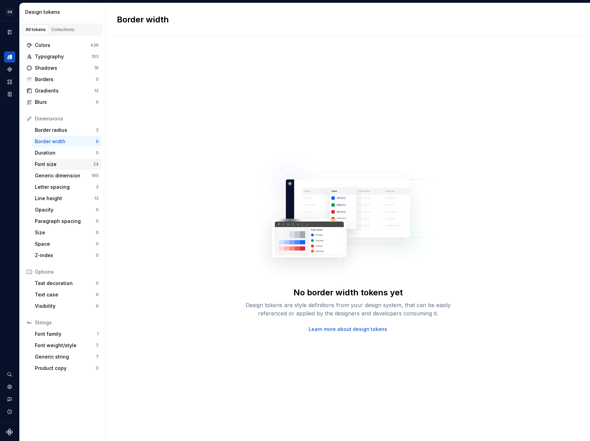
click at [60, 161] on div "Font size" at bounding box center [64, 164] width 58 height 7
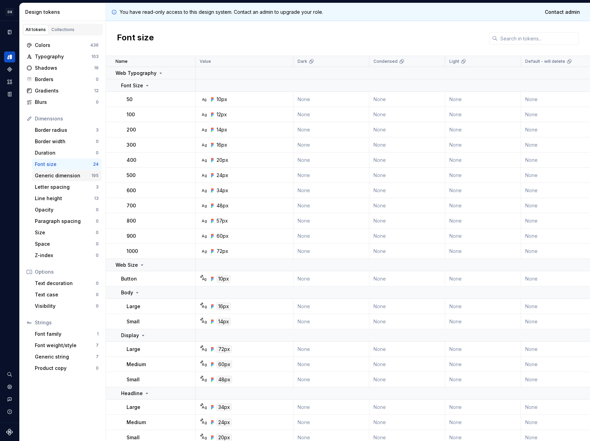
click at [52, 176] on div "Generic dimension" at bounding box center [63, 175] width 57 height 7
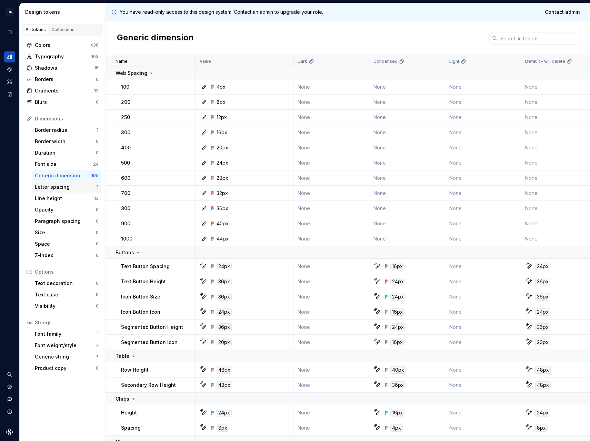
click at [51, 185] on div "Letter spacing" at bounding box center [65, 186] width 61 height 7
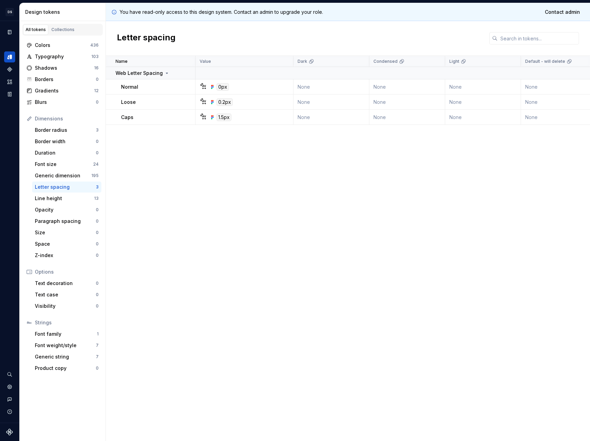
click at [51, 191] on div "Letter spacing 3" at bounding box center [66, 186] width 69 height 11
click at [51, 196] on div "Line height" at bounding box center [64, 198] width 59 height 7
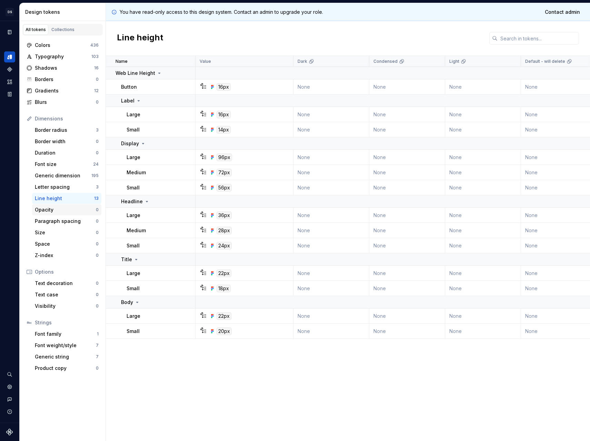
click at [49, 209] on div "Opacity" at bounding box center [65, 209] width 61 height 7
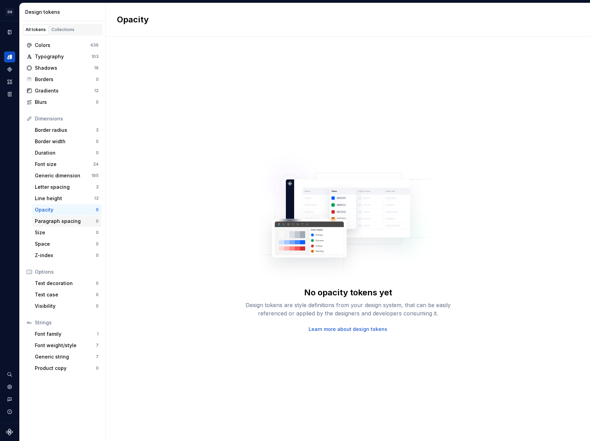
click at [53, 221] on div "Paragraph spacing" at bounding box center [65, 221] width 61 height 7
click at [55, 179] on div "Generic dimension 195" at bounding box center [66, 175] width 69 height 11
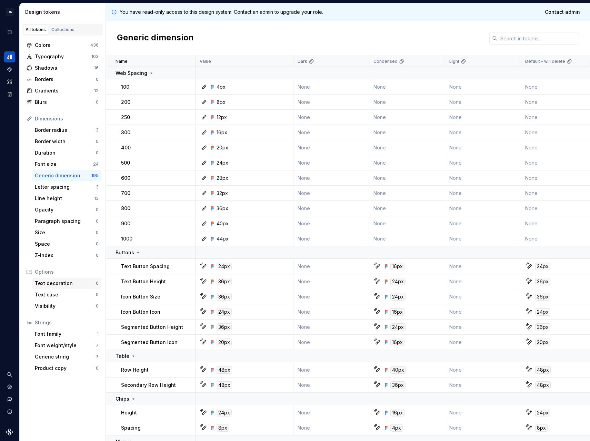
click at [53, 282] on div "Text decoration" at bounding box center [65, 283] width 61 height 7
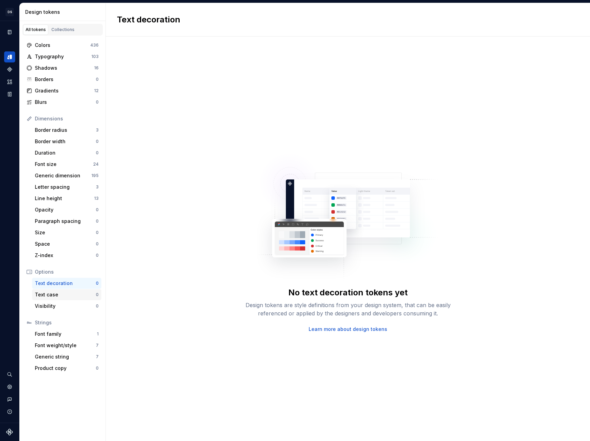
click at [53, 291] on div "Text case" at bounding box center [65, 294] width 61 height 7
click at [52, 301] on div "Visibility 0" at bounding box center [66, 305] width 69 height 11
click at [43, 332] on div "Font family" at bounding box center [66, 333] width 62 height 7
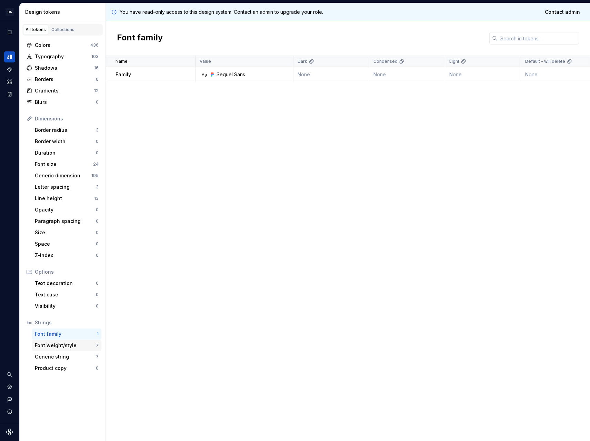
click at [49, 343] on div "Font weight/style" at bounding box center [65, 345] width 61 height 7
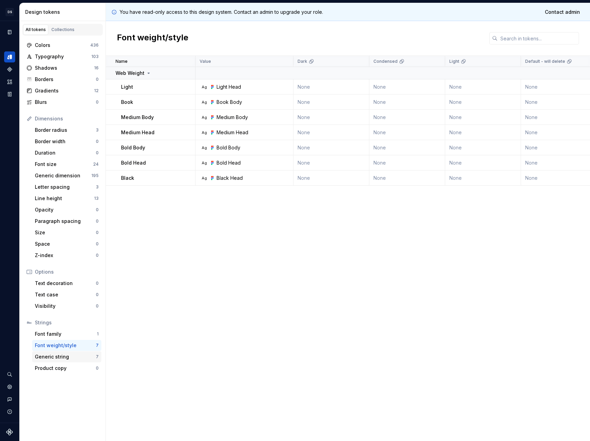
click at [54, 359] on div "Generic string" at bounding box center [65, 356] width 61 height 7
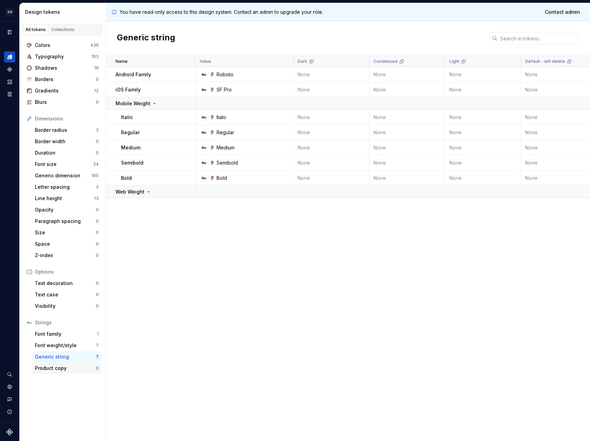
click at [54, 369] on div "Product copy" at bounding box center [65, 368] width 61 height 7
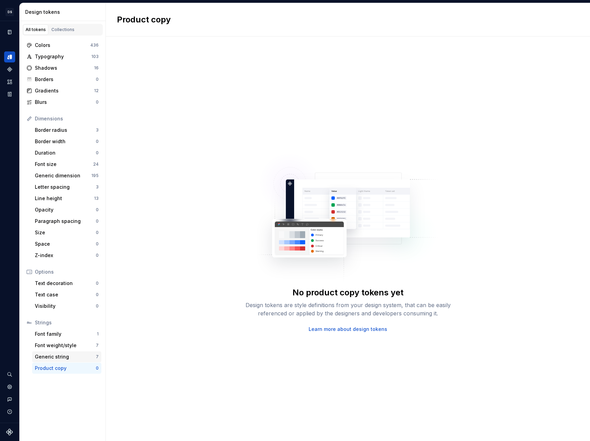
click at [53, 360] on div "Generic string 7" at bounding box center [66, 356] width 69 height 11
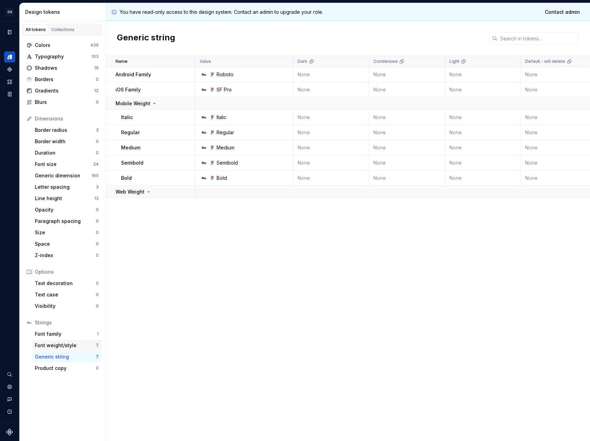
click at [53, 346] on div "Font weight/style" at bounding box center [65, 345] width 61 height 7
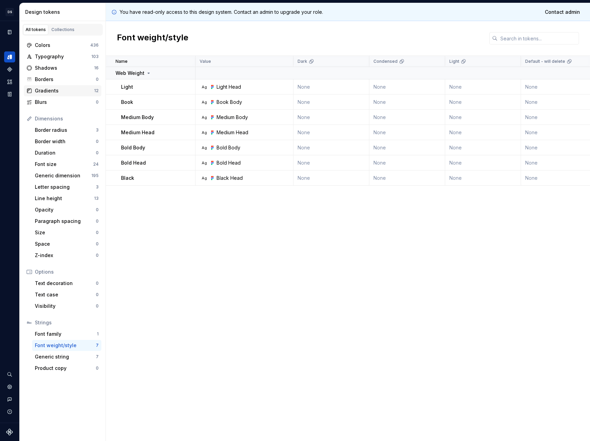
click at [51, 89] on div "Gradients" at bounding box center [64, 90] width 59 height 7
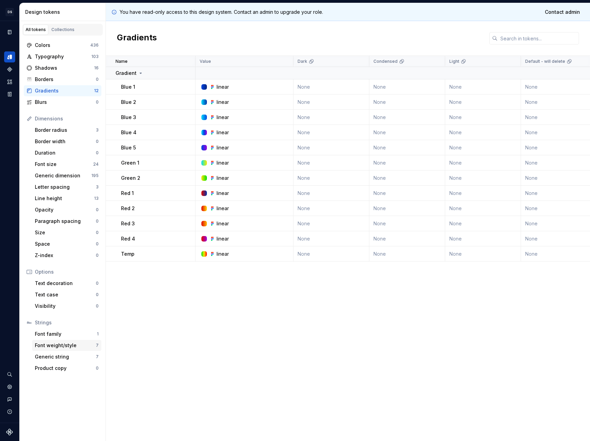
click at [48, 344] on div "Font weight/style" at bounding box center [65, 345] width 61 height 7
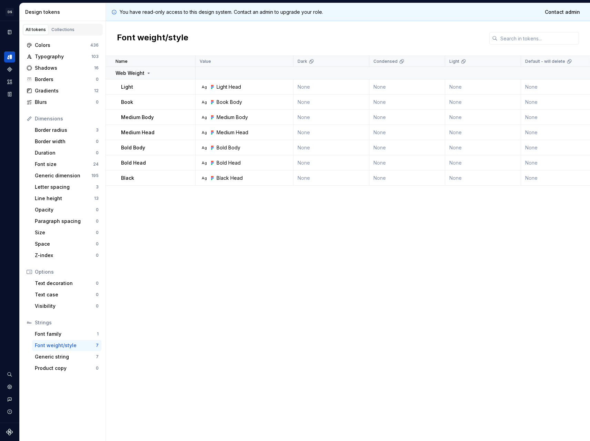
click at [49, 344] on div "Font weight/style" at bounding box center [65, 345] width 61 height 7
click at [49, 335] on div "Font family" at bounding box center [66, 333] width 62 height 7
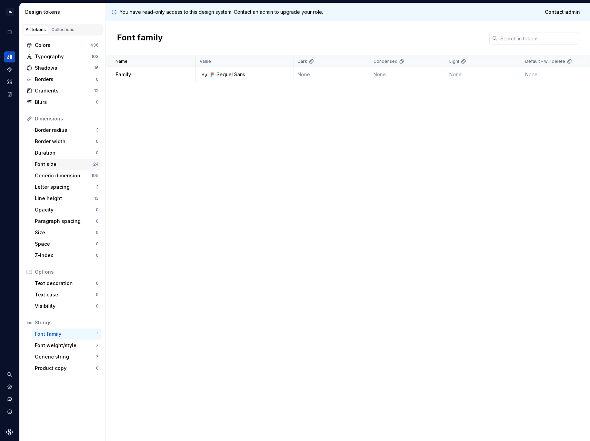
click at [65, 162] on div "Font size" at bounding box center [64, 164] width 58 height 7
click at [67, 172] on div "Generic dimension" at bounding box center [63, 175] width 57 height 7
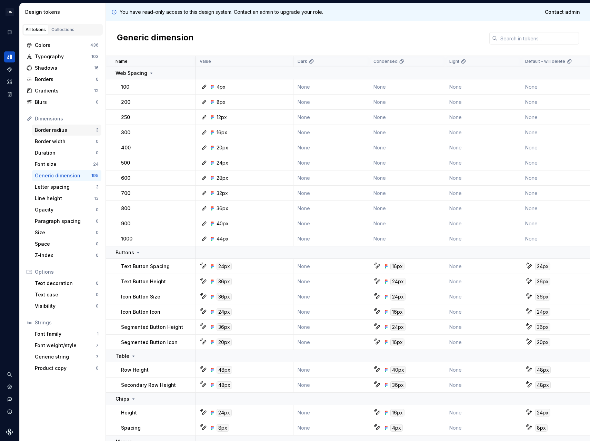
click at [73, 130] on div "Border radius" at bounding box center [65, 130] width 61 height 7
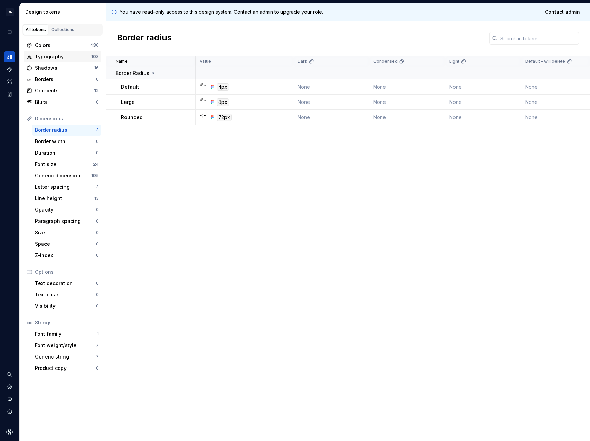
click at [54, 57] on div "Typography" at bounding box center [63, 56] width 57 height 7
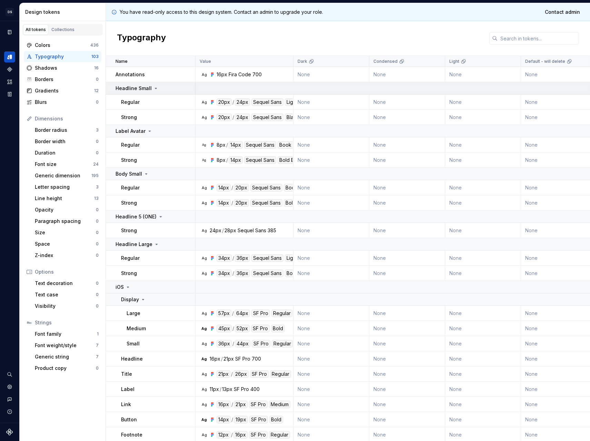
click at [136, 86] on p "Headline Small" at bounding box center [134, 88] width 36 height 7
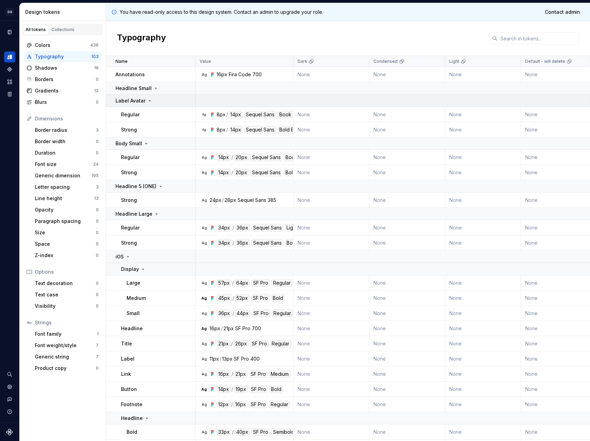
click at [148, 103] on div "Label Avatar" at bounding box center [134, 100] width 37 height 7
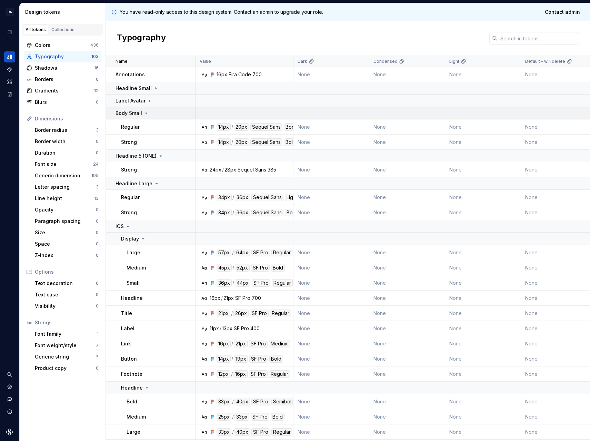
click at [146, 113] on icon at bounding box center [147, 113] width 2 height 1
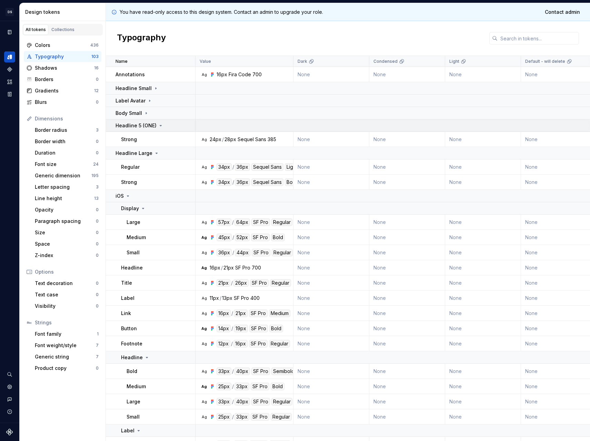
click at [145, 130] on td "Headline 5 (ONE)" at bounding box center [151, 125] width 90 height 12
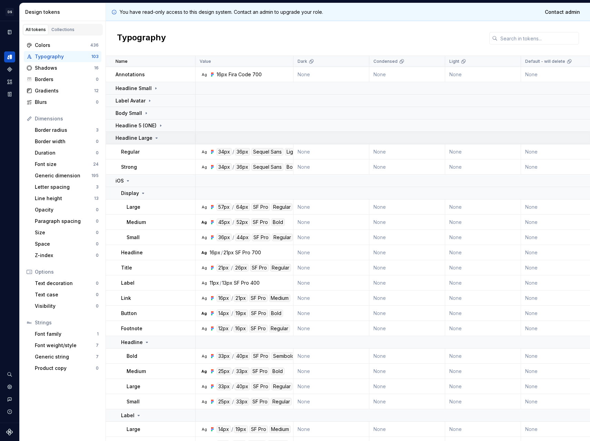
click at [144, 133] on td "Headline Large" at bounding box center [151, 138] width 90 height 12
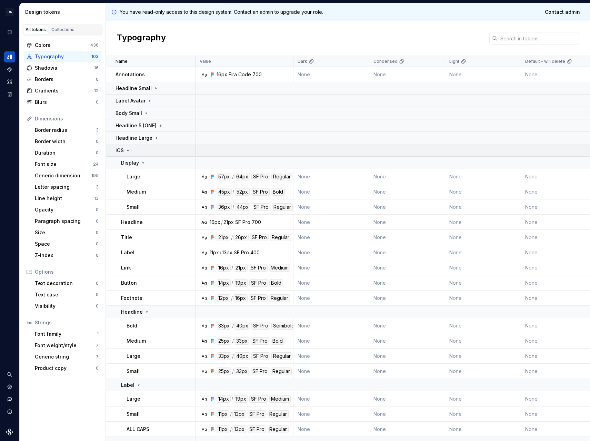
click at [143, 151] on div "iOS" at bounding box center [155, 150] width 79 height 7
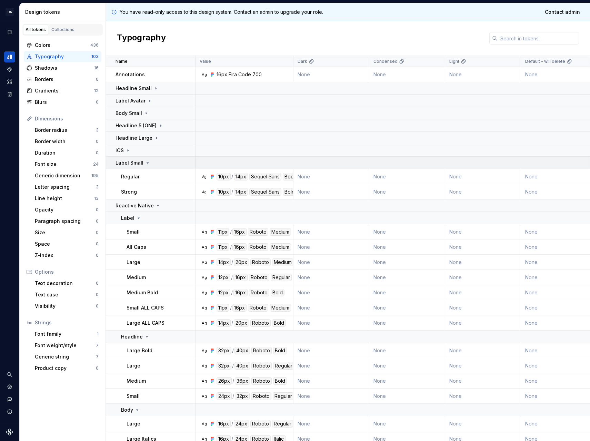
click at [145, 162] on icon at bounding box center [148, 163] width 6 height 6
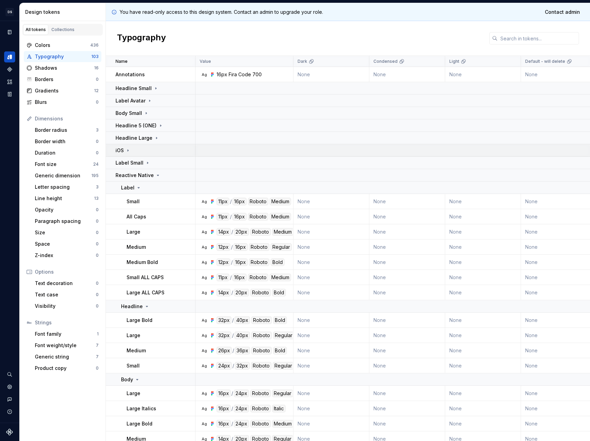
click at [133, 151] on div "iOS" at bounding box center [155, 150] width 79 height 7
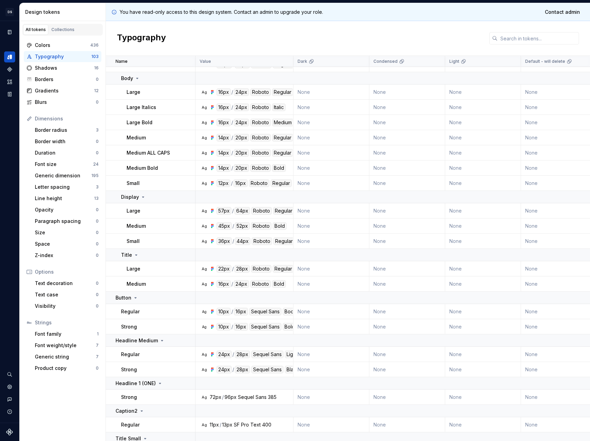
scroll to position [735, 0]
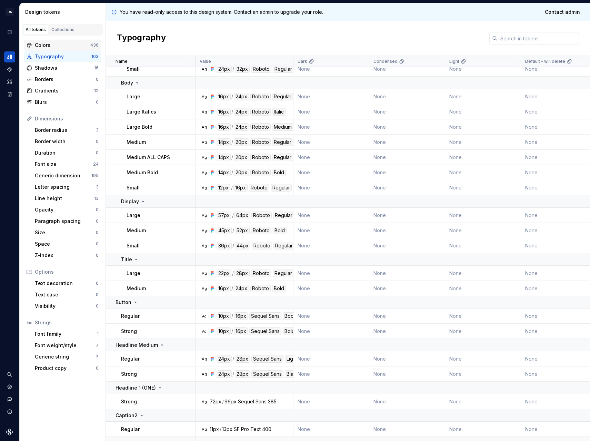
click at [57, 47] on div "Colors" at bounding box center [63, 45] width 56 height 7
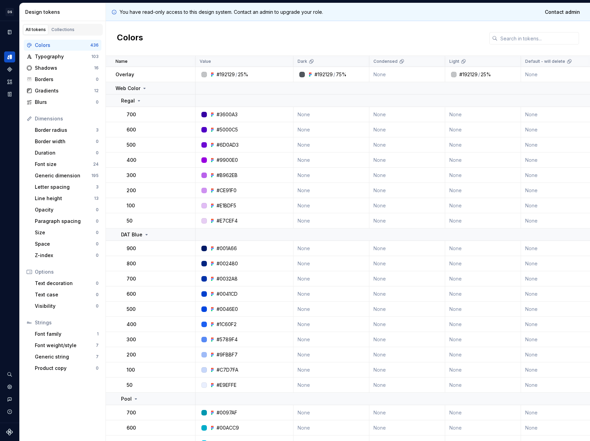
click at [511, 34] on input "text" at bounding box center [538, 38] width 81 height 12
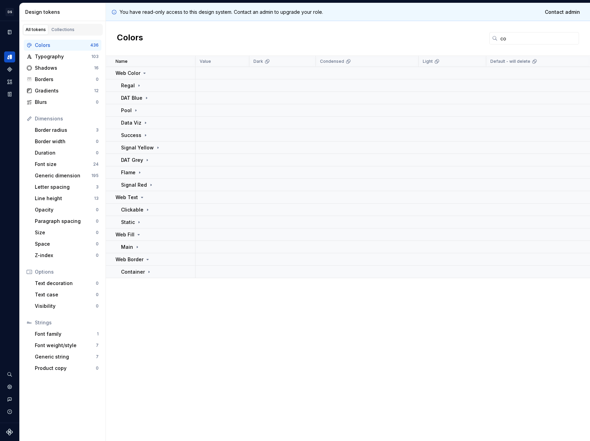
type input "c"
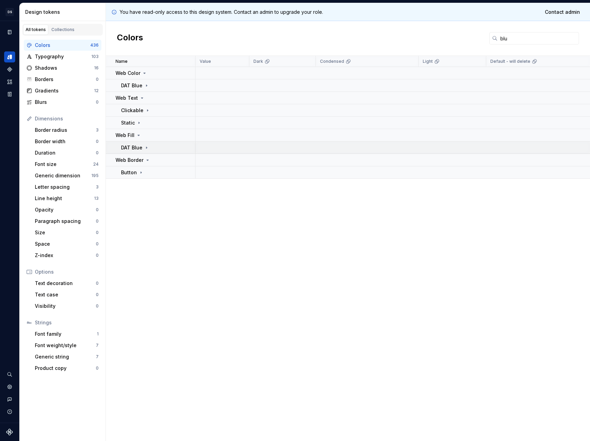
click at [126, 151] on td "DAT Blue" at bounding box center [151, 147] width 90 height 12
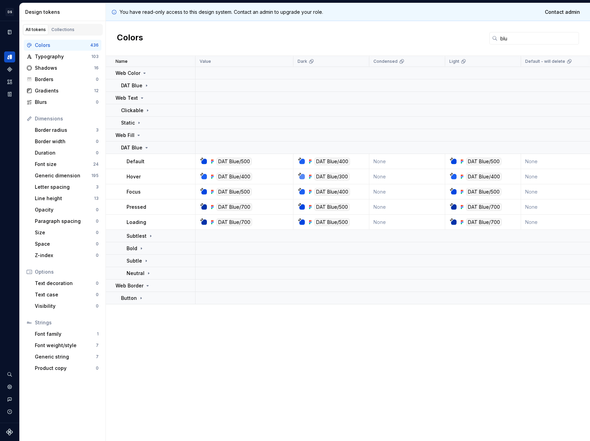
click at [237, 162] on div "DAT Blue/500" at bounding box center [234, 162] width 35 height 8
click at [447, 36] on div "Colors blu" at bounding box center [348, 38] width 484 height 35
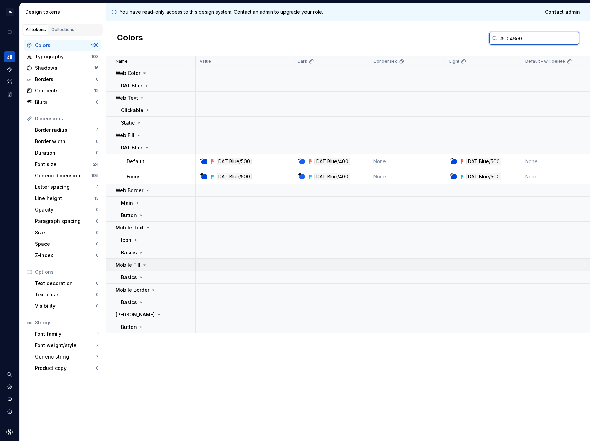
type input "#0046e0"
click at [142, 266] on icon at bounding box center [145, 265] width 6 height 6
click at [142, 263] on icon at bounding box center [145, 265] width 6 height 6
click at [142, 279] on icon at bounding box center [141, 278] width 6 height 6
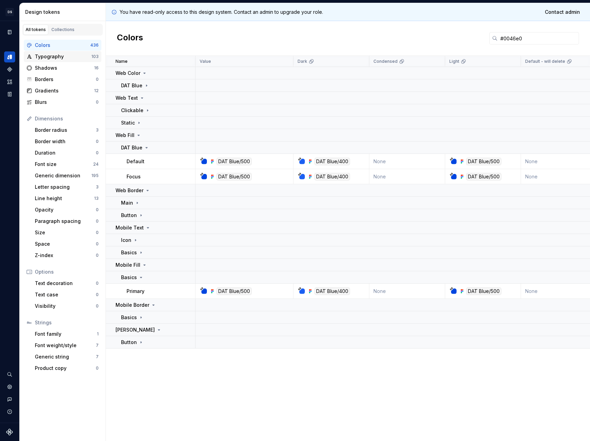
click at [54, 59] on div "Typography" at bounding box center [63, 56] width 57 height 7
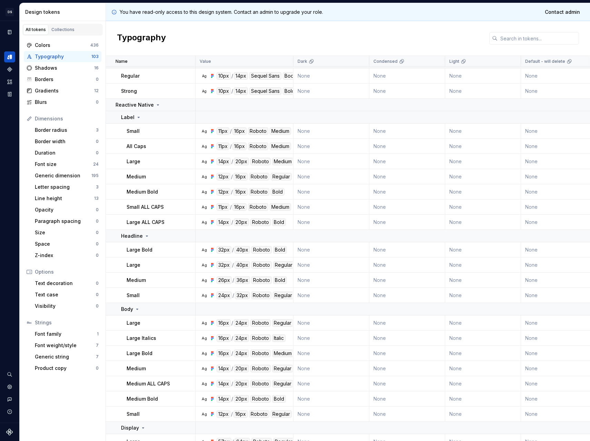
scroll to position [767, 0]
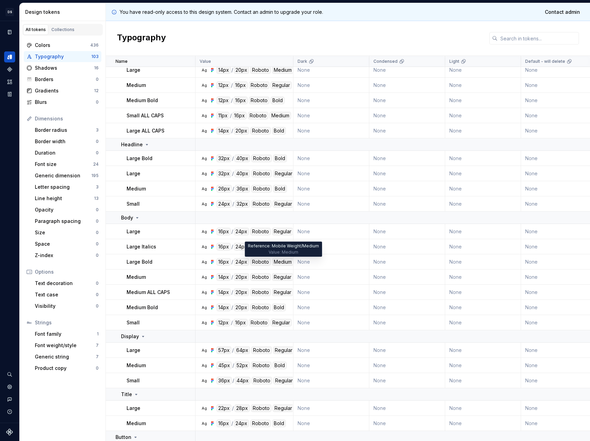
click at [285, 262] on div "Medium" at bounding box center [282, 262] width 21 height 8
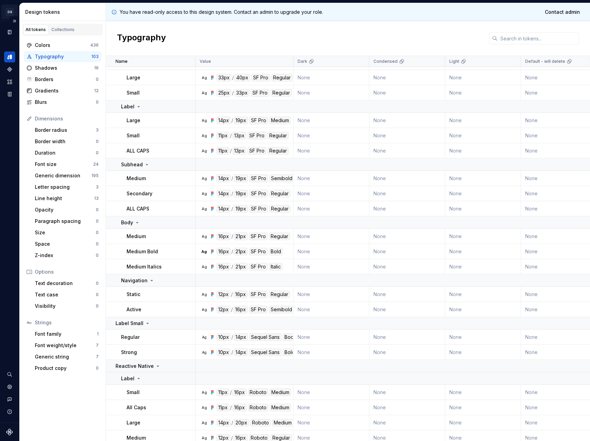
scroll to position [415, 0]
click at [51, 46] on div "Colors" at bounding box center [63, 45] width 56 height 7
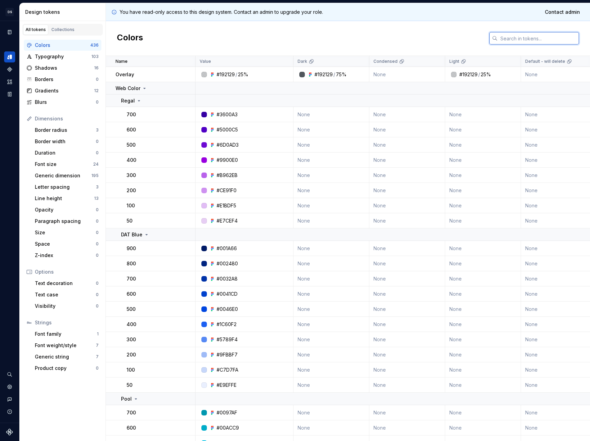
click at [502, 39] on input "text" at bounding box center [538, 38] width 81 height 12
type input "#"
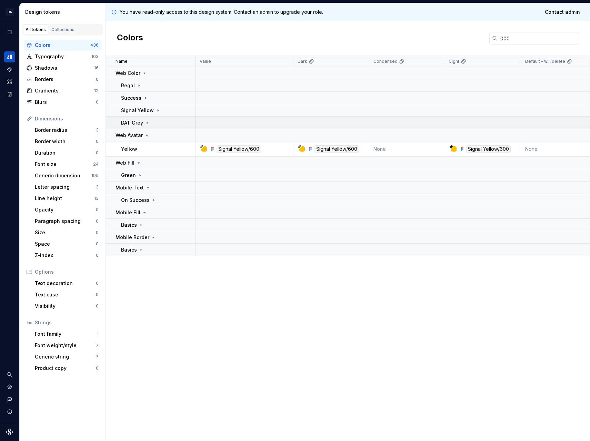
click at [144, 122] on icon at bounding box center [147, 123] width 6 height 6
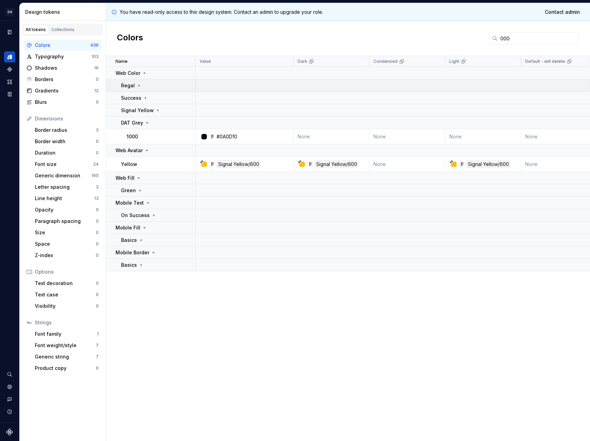
click at [134, 82] on div "Regal" at bounding box center [131, 85] width 21 height 7
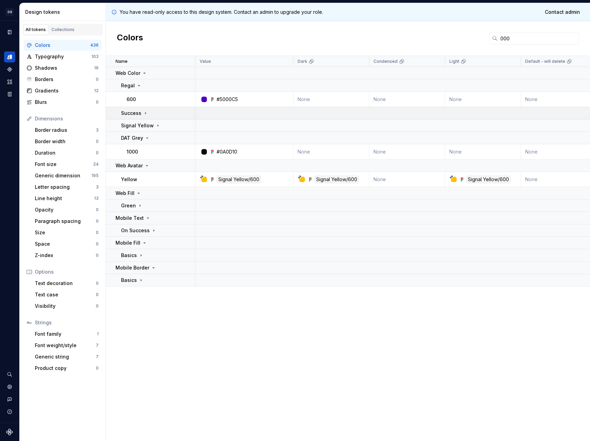
click at [133, 114] on p "Success" at bounding box center [131, 113] width 20 height 7
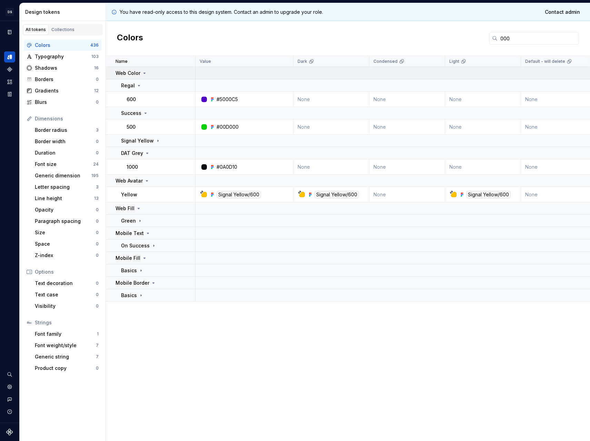
click at [133, 70] on p "Web Color" at bounding box center [128, 73] width 25 height 7
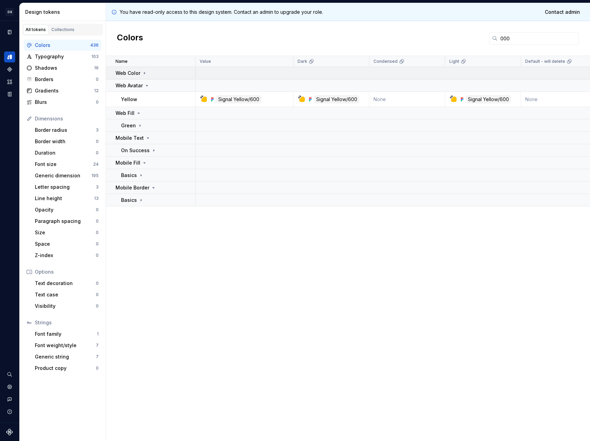
click at [133, 70] on p "Web Color" at bounding box center [128, 73] width 25 height 7
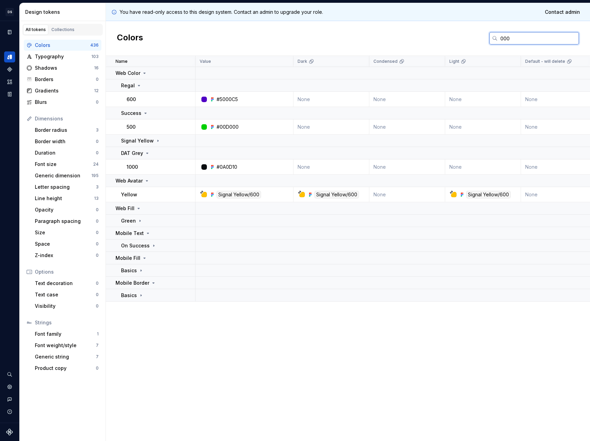
drag, startPoint x: 520, startPoint y: 40, endPoint x: 98, endPoint y: 28, distance: 422.3
click at [178, 22] on div "Colors 000" at bounding box center [348, 38] width 484 height 35
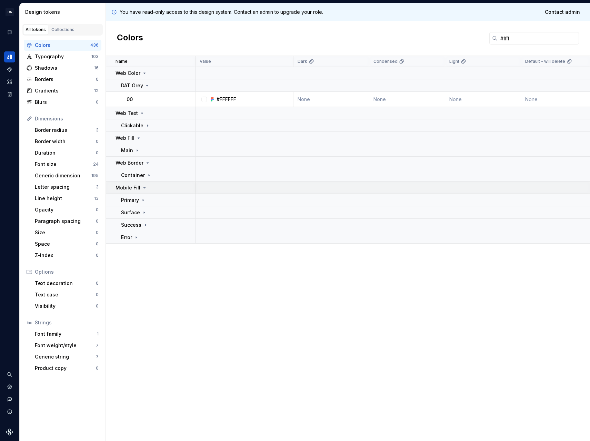
click at [136, 185] on p "Mobile Fill" at bounding box center [128, 187] width 25 height 7
click at [139, 196] on td "Primary" at bounding box center [151, 200] width 90 height 12
drag, startPoint x: 520, startPoint y: 38, endPoint x: 479, endPoint y: 36, distance: 40.4
click at [479, 36] on div "Colors #ffff" at bounding box center [348, 38] width 484 height 35
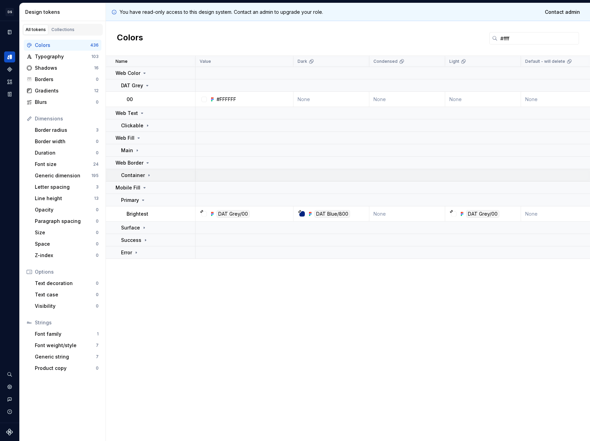
click at [143, 175] on p "Container" at bounding box center [133, 175] width 24 height 7
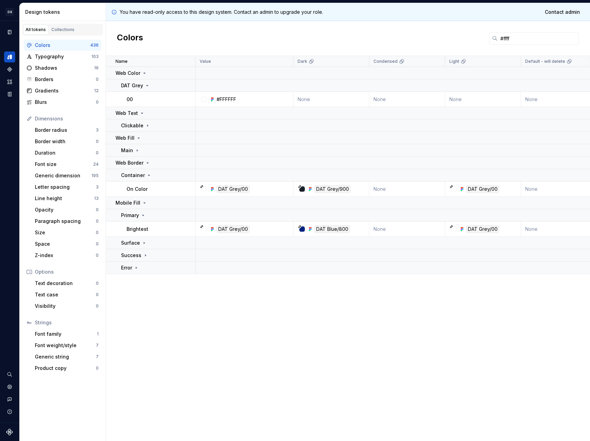
drag, startPoint x: 521, startPoint y: 40, endPoint x: 432, endPoint y: 39, distance: 88.6
click at [435, 38] on div "Colors #ffff" at bounding box center [348, 38] width 484 height 35
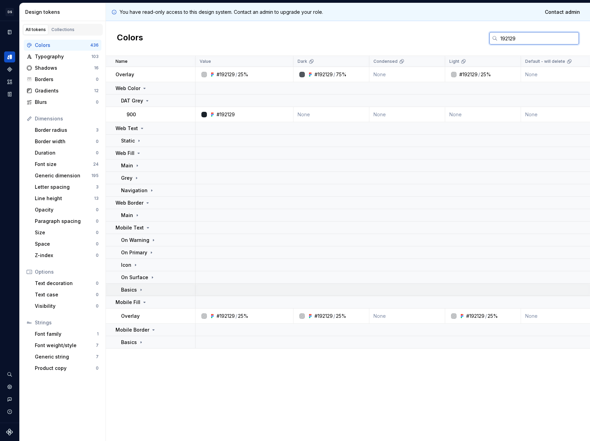
type input "192129"
click at [136, 288] on div "Basics" at bounding box center [132, 289] width 23 height 7
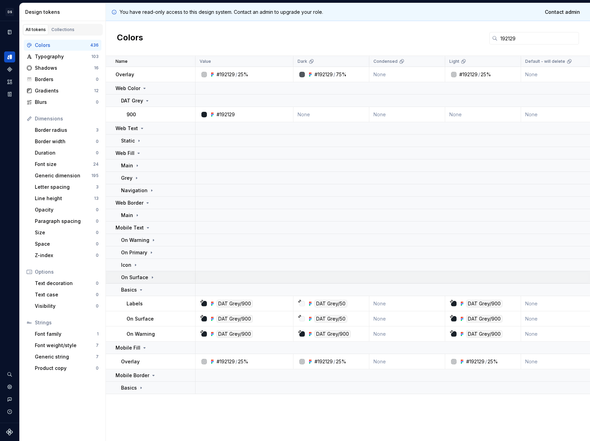
click at [148, 278] on div "On Surface" at bounding box center [138, 277] width 34 height 7
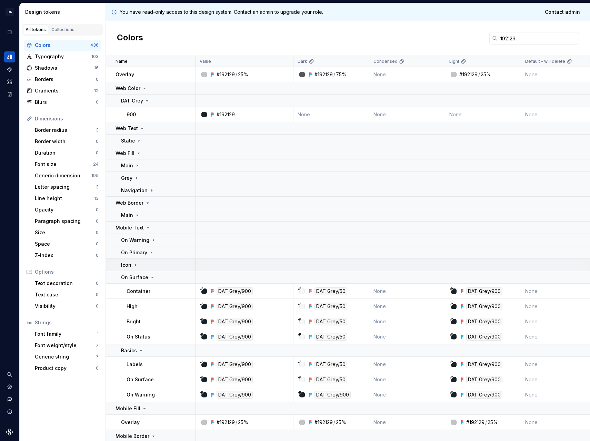
click at [147, 266] on div "Icon" at bounding box center [158, 264] width 74 height 7
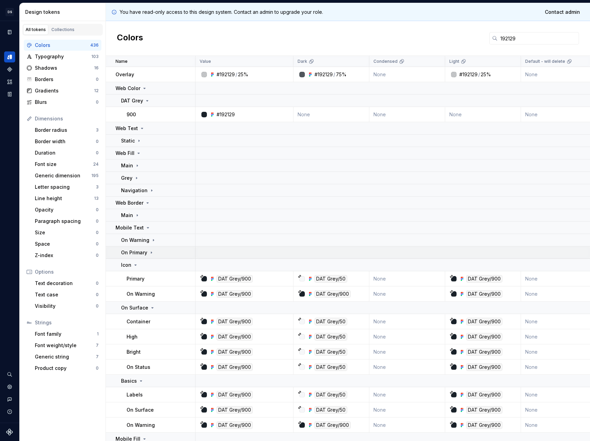
click at [148, 255] on div "On Primary" at bounding box center [137, 252] width 33 height 7
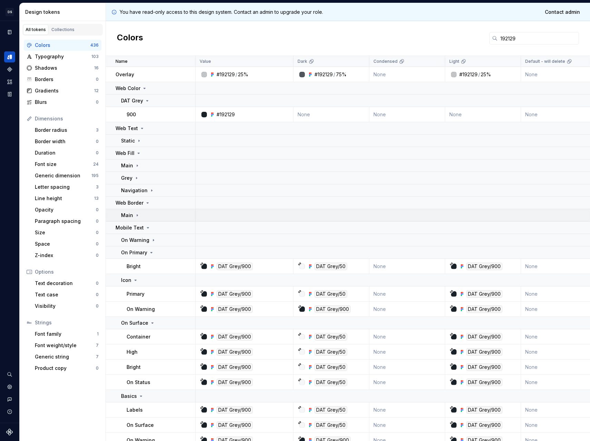
click at [147, 218] on div "Main" at bounding box center [158, 215] width 74 height 7
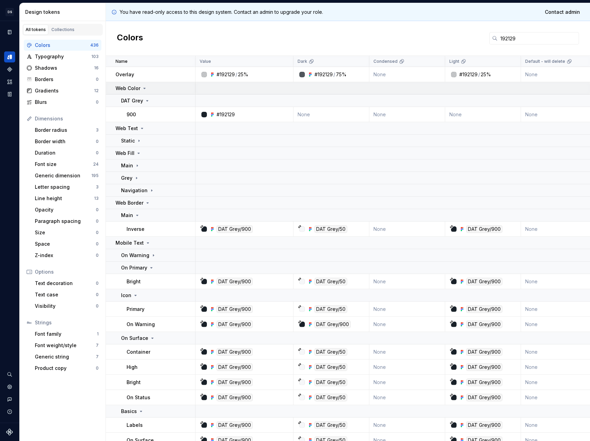
click at [143, 86] on icon at bounding box center [145, 89] width 6 height 6
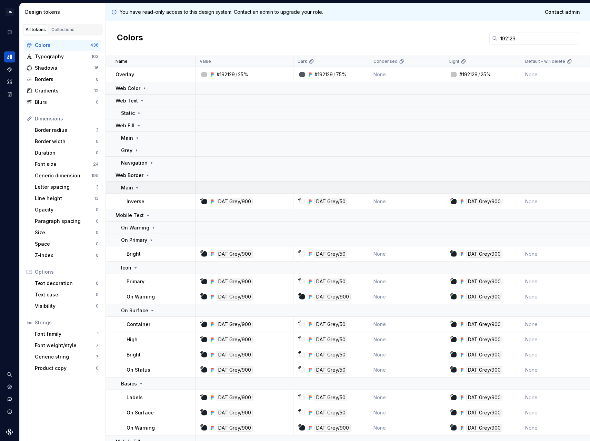
click at [135, 188] on icon at bounding box center [137, 188] width 6 height 6
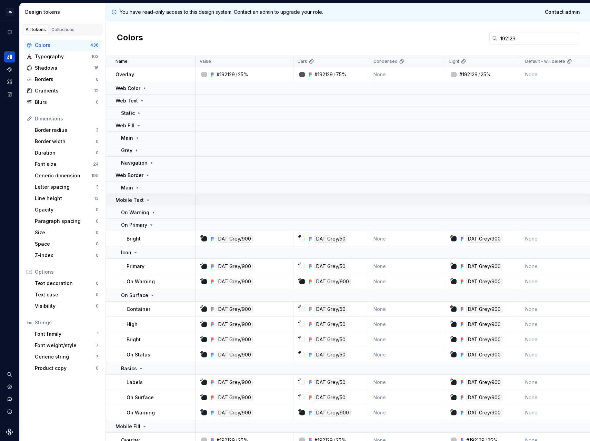
click at [150, 199] on div "Mobile Text" at bounding box center [155, 200] width 79 height 7
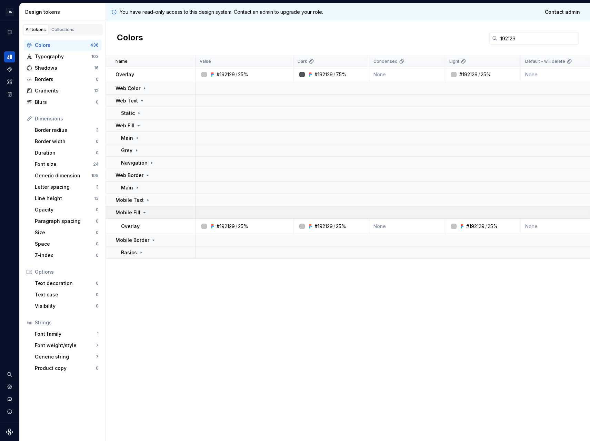
click at [148, 212] on div "Mobile Fill" at bounding box center [155, 212] width 79 height 7
click at [140, 176] on p "Web Border" at bounding box center [130, 175] width 28 height 7
click at [133, 128] on p "Web Fill" at bounding box center [125, 125] width 19 height 7
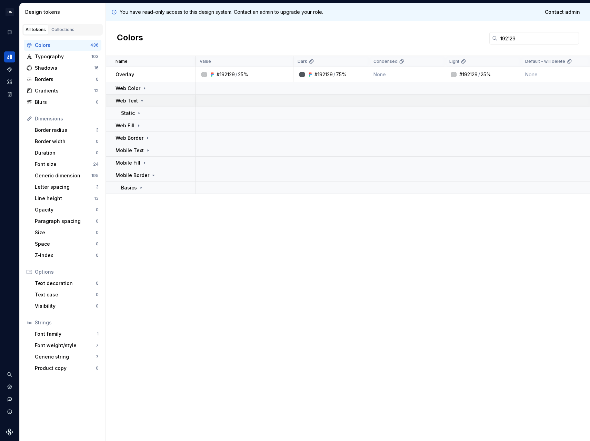
click at [134, 102] on p "Web Text" at bounding box center [127, 100] width 22 height 7
click at [141, 164] on p "Mobile Border" at bounding box center [133, 162] width 34 height 7
click at [138, 148] on p "Mobile Fill" at bounding box center [128, 150] width 25 height 7
click at [140, 140] on p "Mobile Text" at bounding box center [130, 137] width 28 height 7
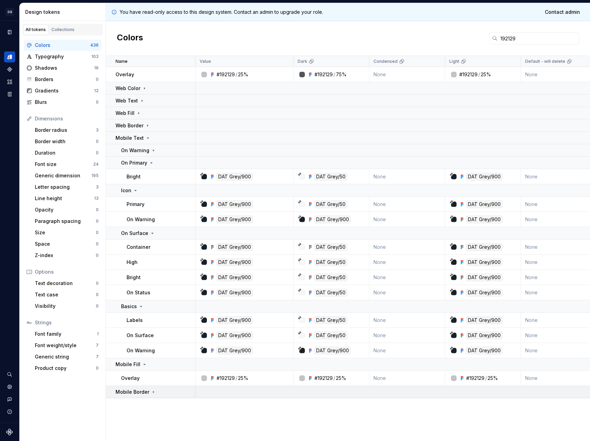
click at [142, 387] on td "Mobile Border" at bounding box center [151, 392] width 90 height 12
click at [135, 136] on p "Mobile Text" at bounding box center [130, 137] width 28 height 7
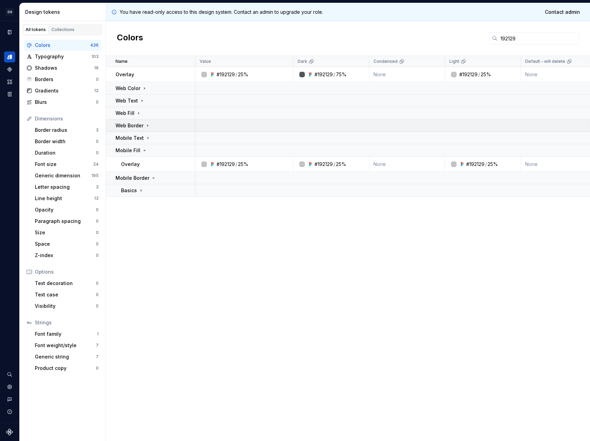
click at [137, 126] on p "Web Border" at bounding box center [130, 125] width 28 height 7
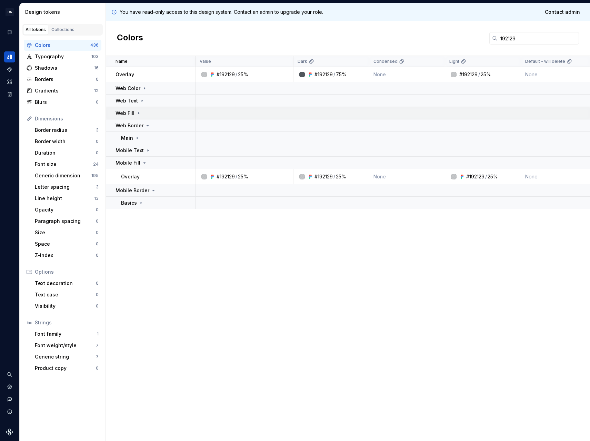
click at [139, 114] on icon at bounding box center [139, 113] width 6 height 6
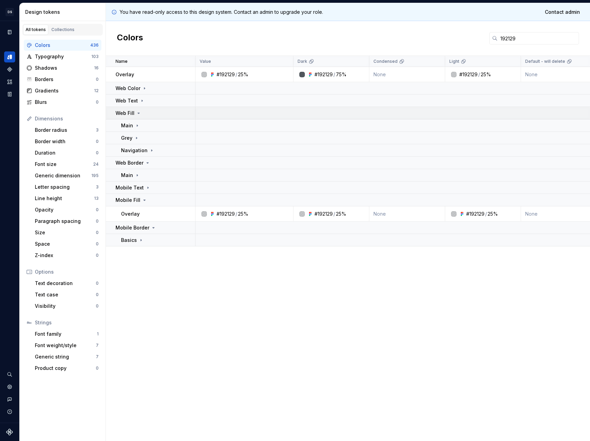
click at [140, 107] on td "Web Fill" at bounding box center [151, 113] width 90 height 12
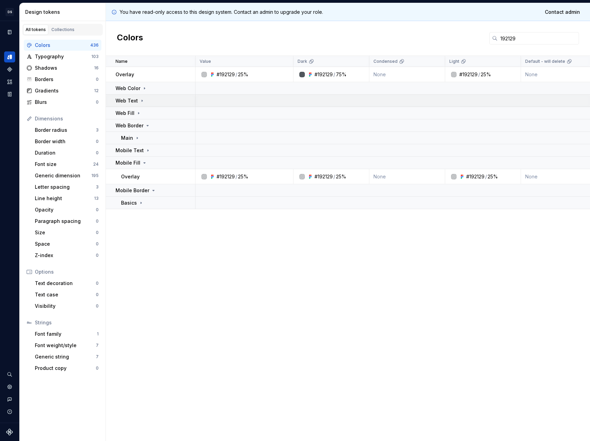
click at [140, 104] on div "Web Text" at bounding box center [130, 100] width 29 height 7
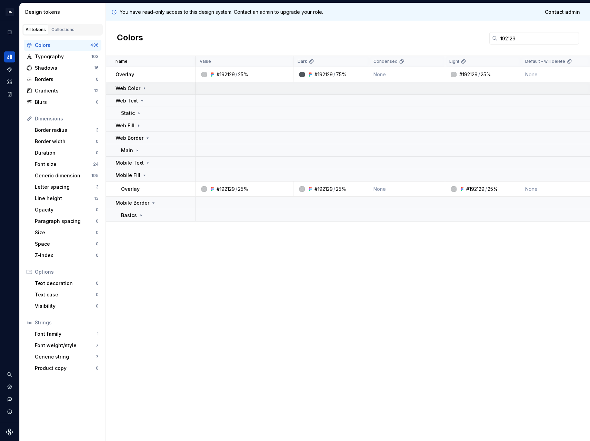
click at [143, 87] on icon at bounding box center [145, 89] width 6 height 6
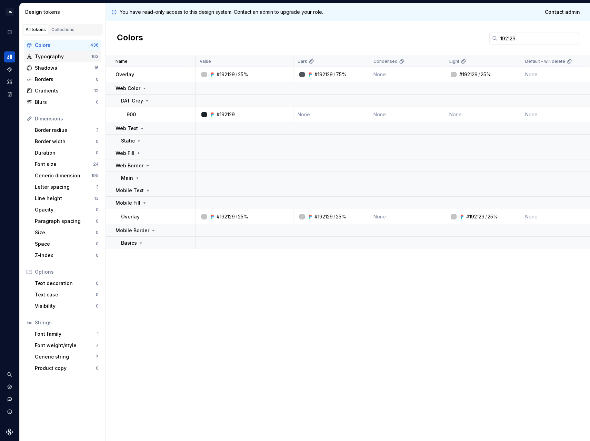
click at [49, 59] on div "Typography" at bounding box center [63, 56] width 57 height 7
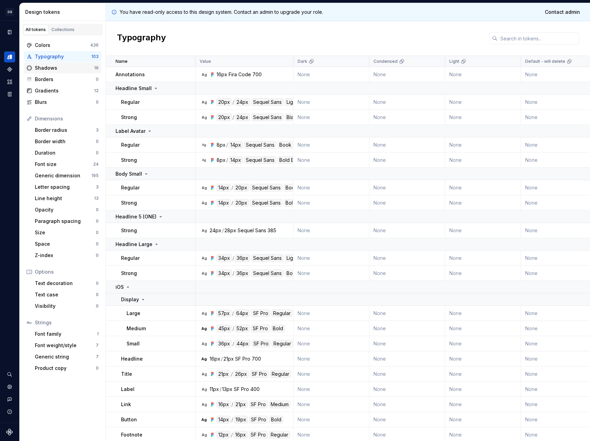
click at [49, 65] on div "Shadows" at bounding box center [64, 67] width 59 height 7
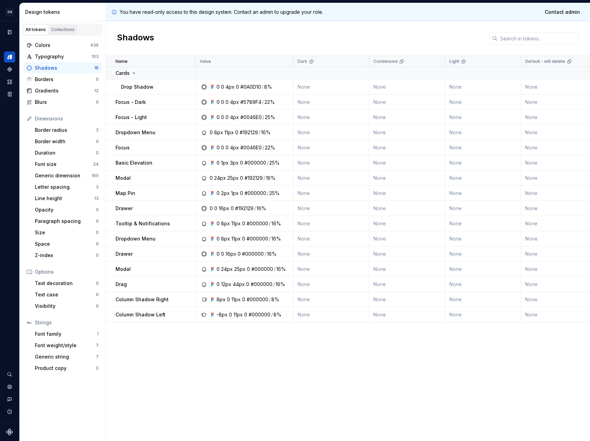
click at [57, 33] on link "Collections" at bounding box center [63, 29] width 28 height 10
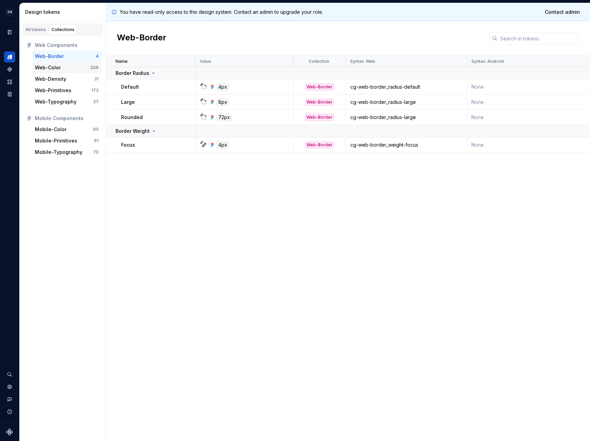
click at [49, 70] on div "Web-Color" at bounding box center [48, 67] width 26 height 7
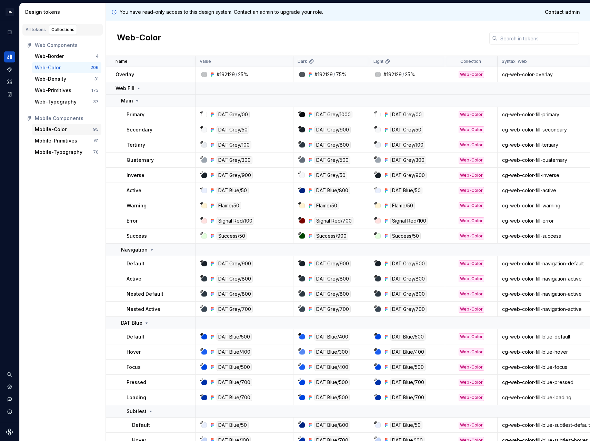
click at [50, 129] on div "Mobile-Color" at bounding box center [51, 129] width 32 height 7
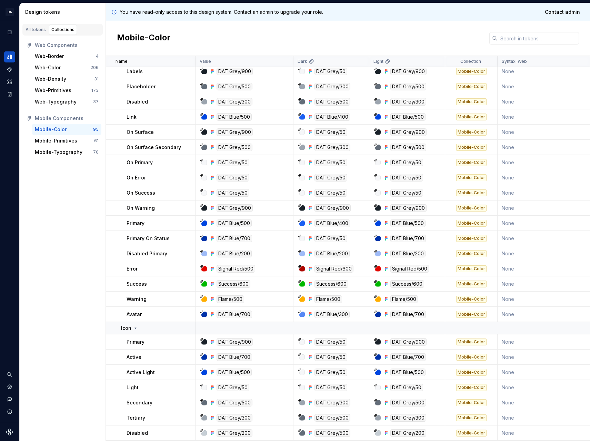
scroll to position [556, 0]
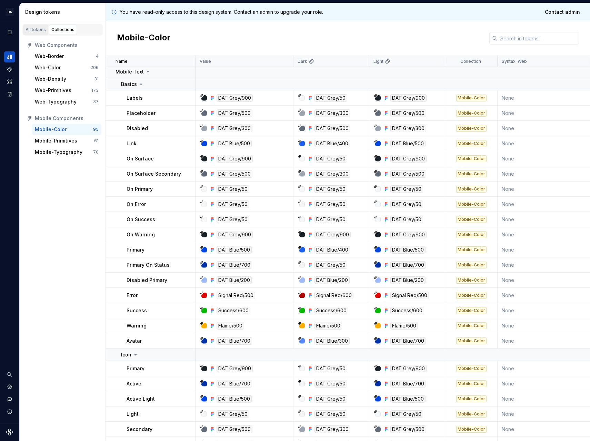
click at [36, 30] on div "All tokens" at bounding box center [36, 30] width 20 height 6
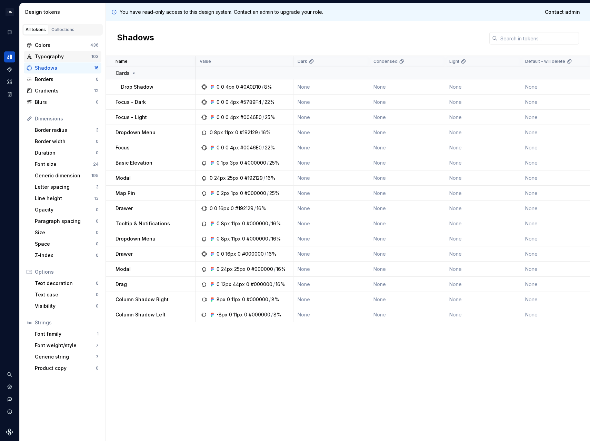
click at [62, 60] on div "Typography 103" at bounding box center [63, 56] width 78 height 11
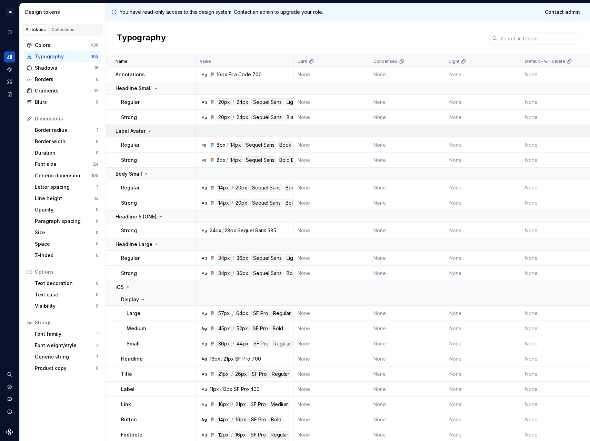
click at [141, 128] on p "Label Avatar" at bounding box center [131, 131] width 30 height 7
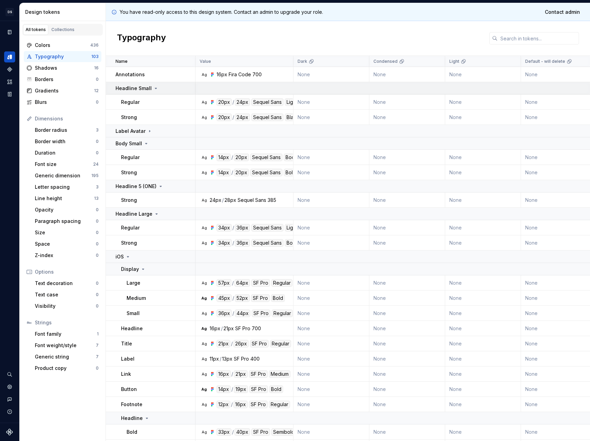
click at [145, 91] on p "Headline Small" at bounding box center [134, 88] width 36 height 7
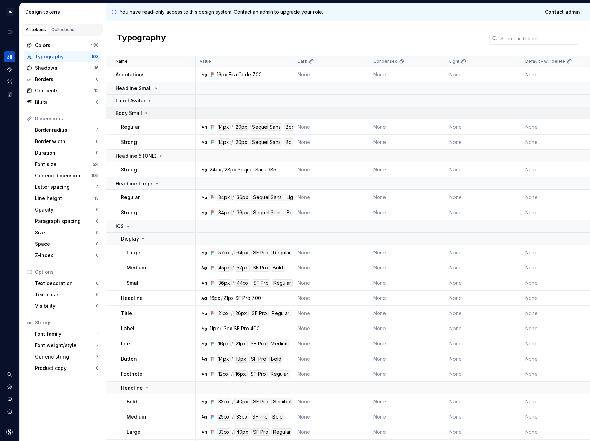
click at [144, 113] on icon at bounding box center [146, 113] width 6 height 6
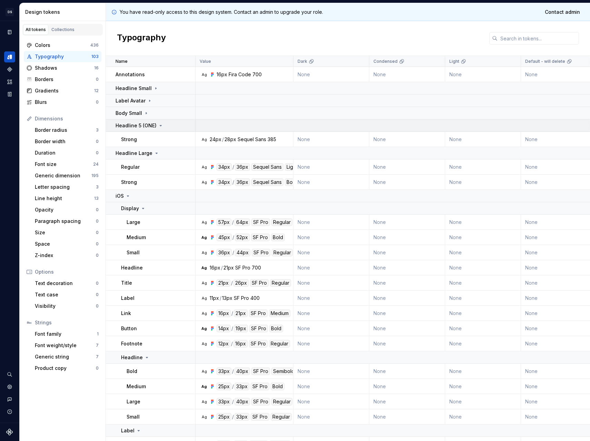
click at [146, 124] on p "Headline 5 (ONE)" at bounding box center [136, 125] width 41 height 7
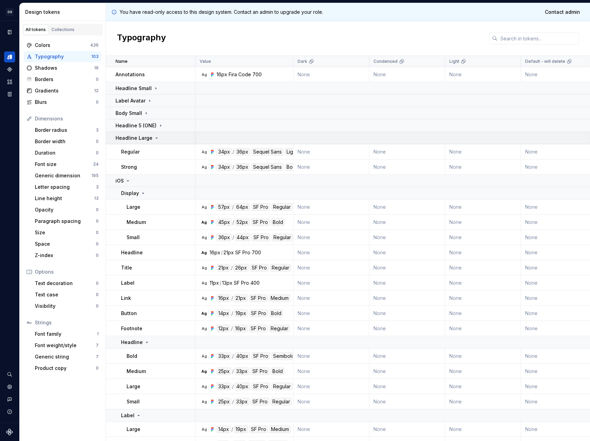
click at [145, 132] on td "Headline Large" at bounding box center [151, 138] width 90 height 12
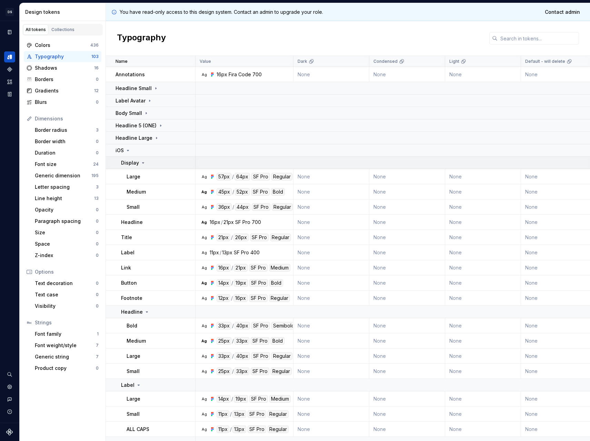
click at [150, 161] on div "Display" at bounding box center [158, 162] width 74 height 7
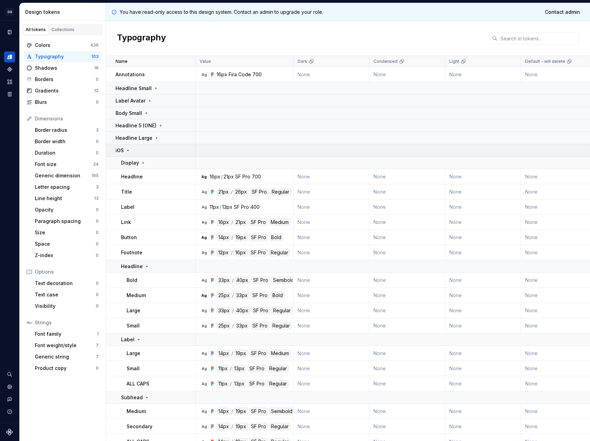
click at [146, 151] on div "iOS" at bounding box center [155, 150] width 79 height 7
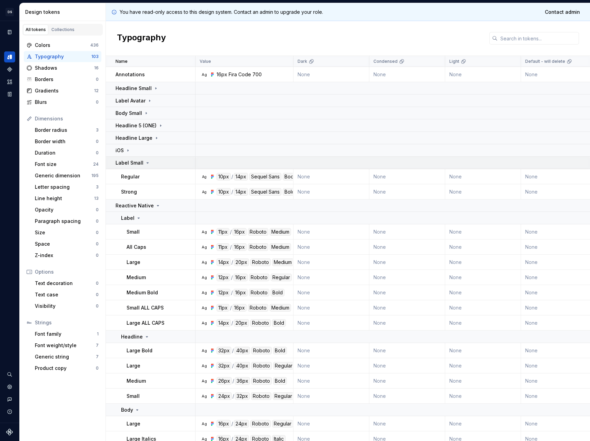
click at [146, 159] on div "Label Small" at bounding box center [133, 162] width 35 height 7
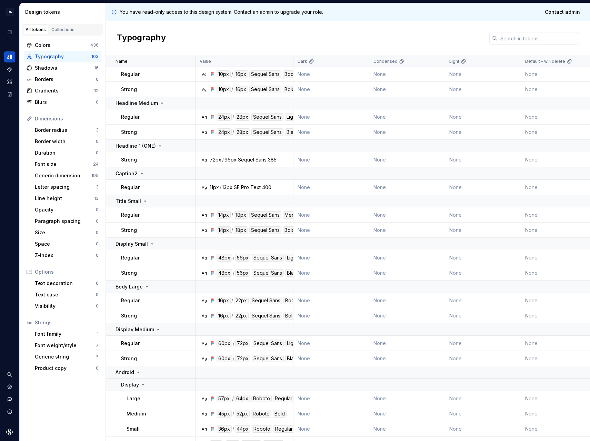
scroll to position [789, 0]
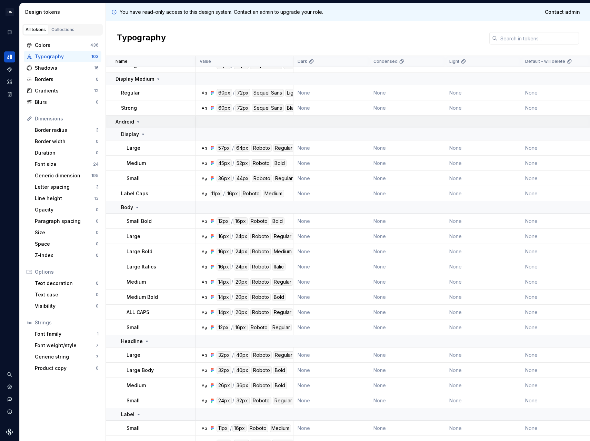
click at [136, 126] on td "Android" at bounding box center [151, 122] width 90 height 12
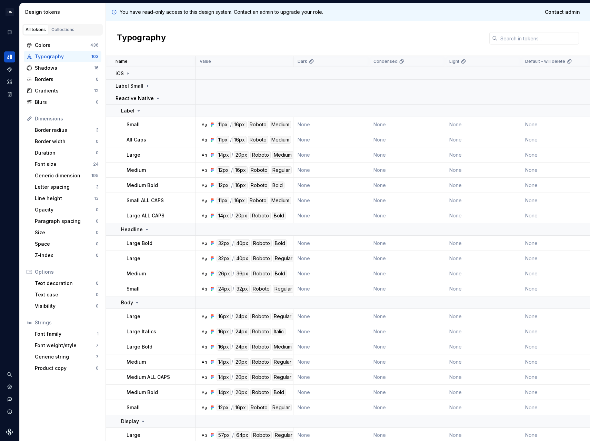
scroll to position [77, 0]
click at [68, 47] on div "Colors" at bounding box center [63, 45] width 56 height 7
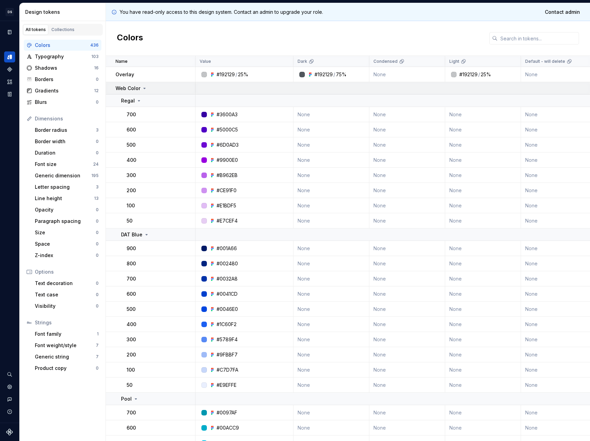
click at [142, 88] on icon at bounding box center [145, 89] width 6 height 6
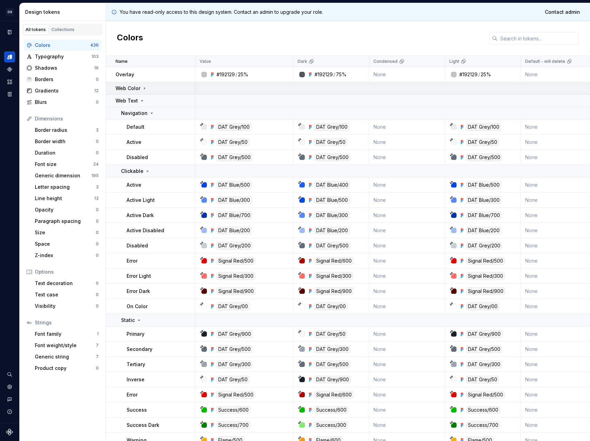
click at [142, 89] on icon at bounding box center [145, 89] width 6 height 6
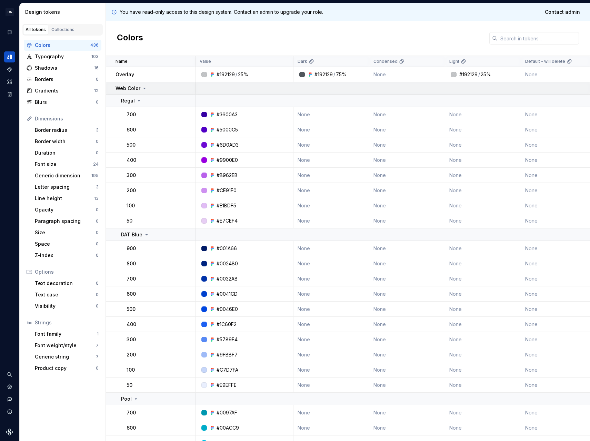
click at [137, 90] on p "Web Color" at bounding box center [128, 88] width 25 height 7
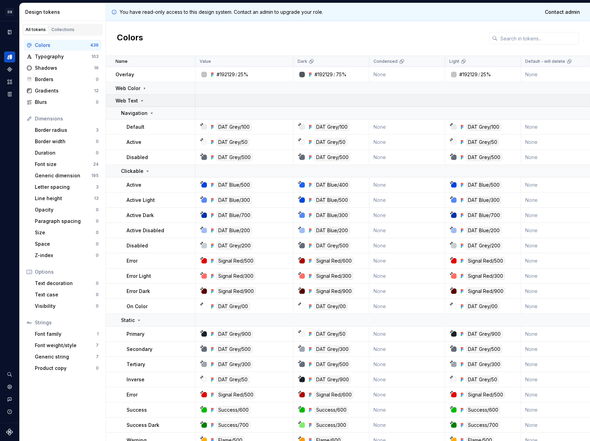
click at [136, 95] on td "Web Text" at bounding box center [151, 100] width 90 height 12
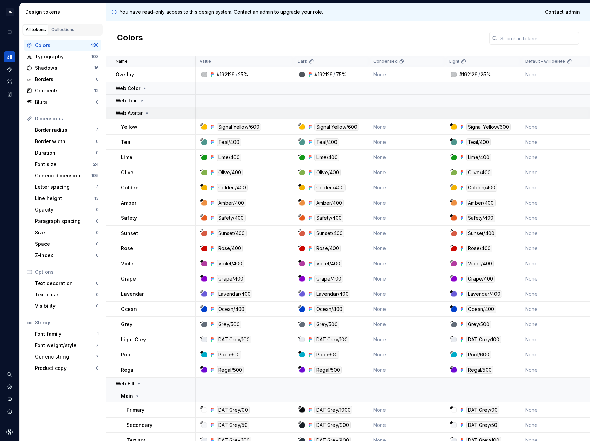
click at [137, 112] on p "Web Avatar" at bounding box center [129, 113] width 27 height 7
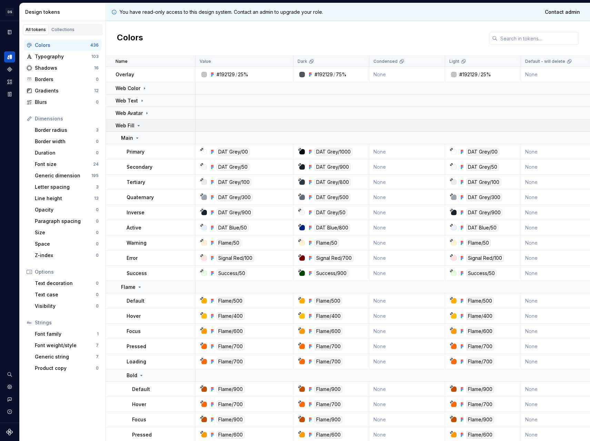
click at [136, 125] on icon at bounding box center [139, 126] width 6 height 6
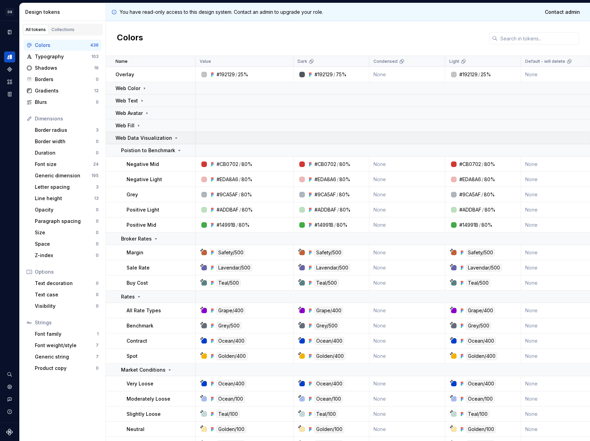
click at [134, 137] on p "Web Data Visualization" at bounding box center [144, 137] width 57 height 7
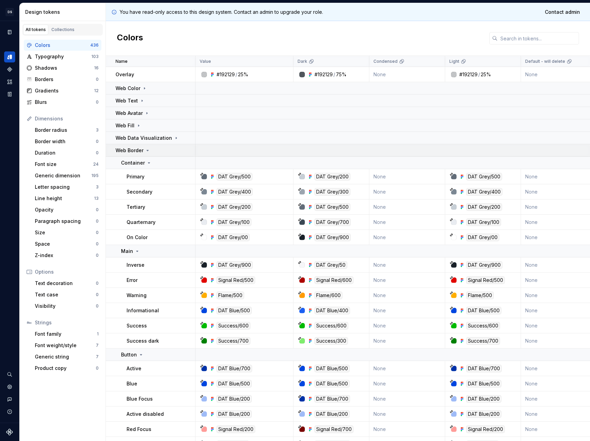
click at [134, 150] on p "Web Border" at bounding box center [130, 150] width 28 height 7
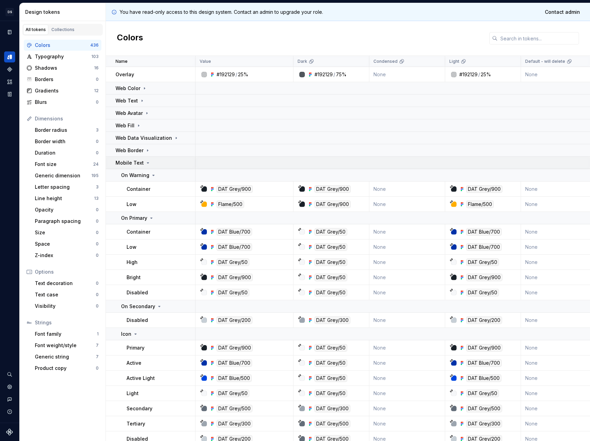
click at [136, 163] on p "Mobile Text" at bounding box center [130, 162] width 28 height 7
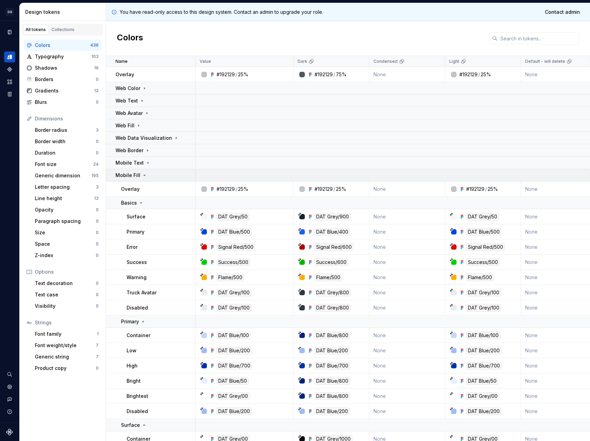
click at [138, 174] on p "Mobile Fill" at bounding box center [128, 175] width 25 height 7
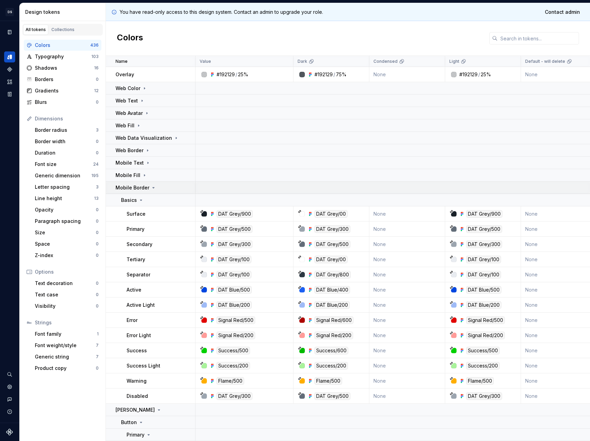
click at [141, 184] on p "Mobile Border" at bounding box center [133, 187] width 34 height 7
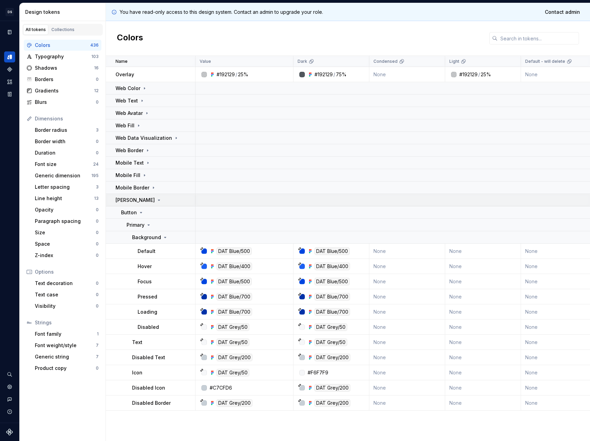
click at [143, 197] on p "[PERSON_NAME]" at bounding box center [135, 200] width 39 height 7
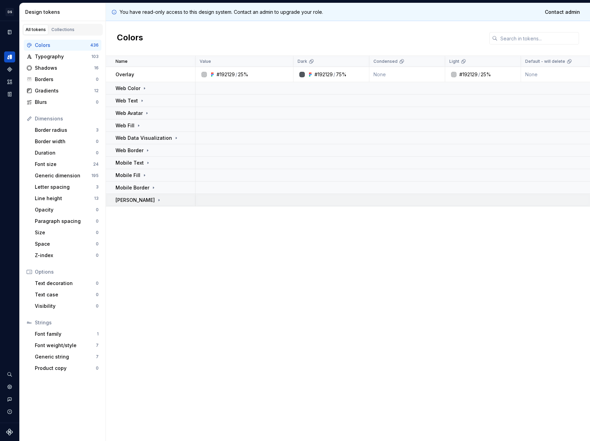
click at [156, 200] on icon at bounding box center [159, 200] width 6 height 6
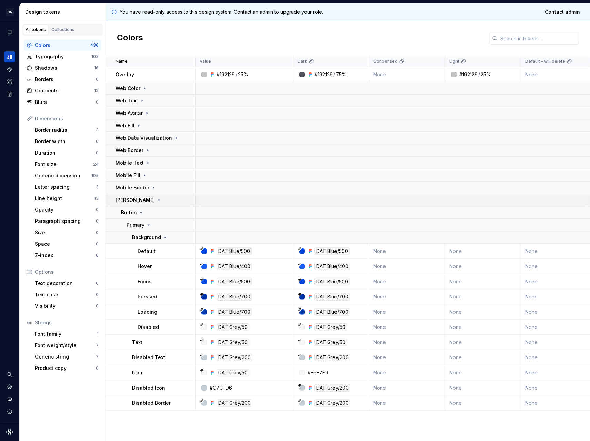
click at [156, 200] on icon at bounding box center [159, 200] width 6 height 6
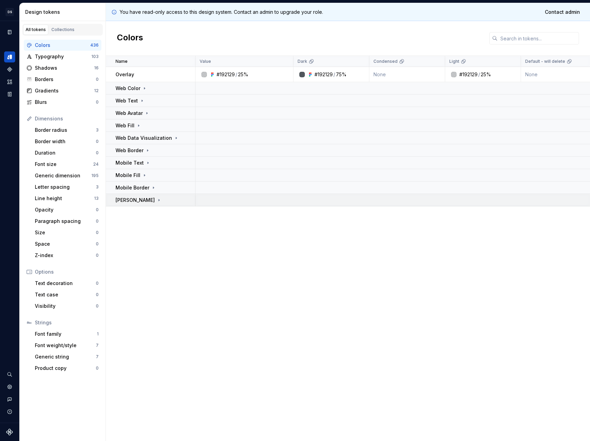
click at [144, 197] on p "[PERSON_NAME]" at bounding box center [135, 200] width 39 height 7
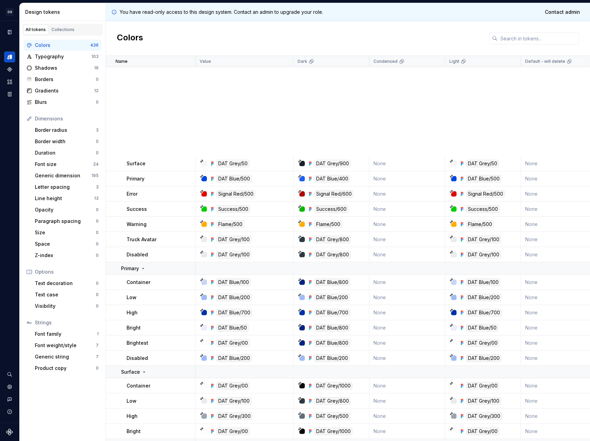
scroll to position [7326, 0]
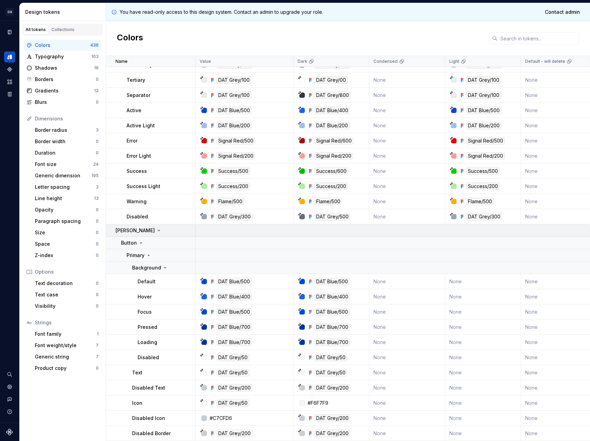
click at [140, 228] on p "[PERSON_NAME]" at bounding box center [135, 230] width 39 height 7
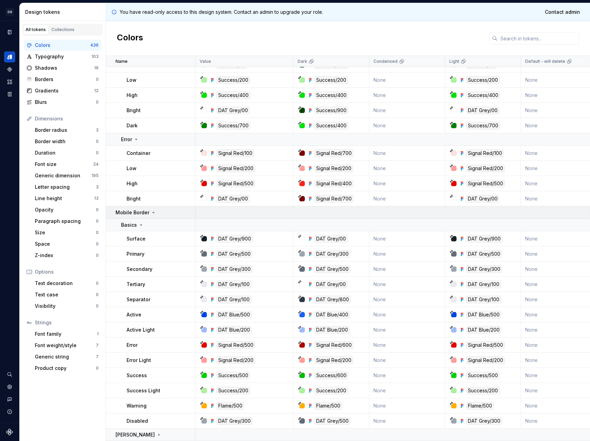
click at [141, 209] on p "Mobile Border" at bounding box center [133, 212] width 34 height 7
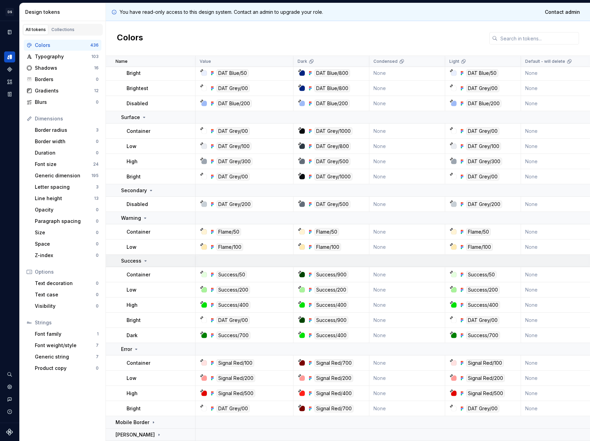
click at [130, 261] on td "Success" at bounding box center [151, 261] width 90 height 12
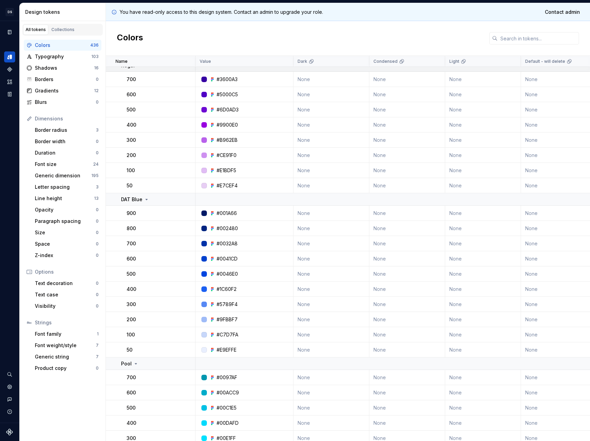
scroll to position [0, 0]
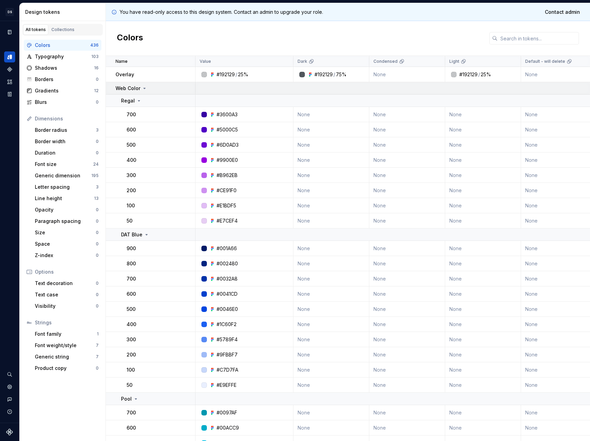
click at [141, 87] on div "Web Color" at bounding box center [132, 88] width 32 height 7
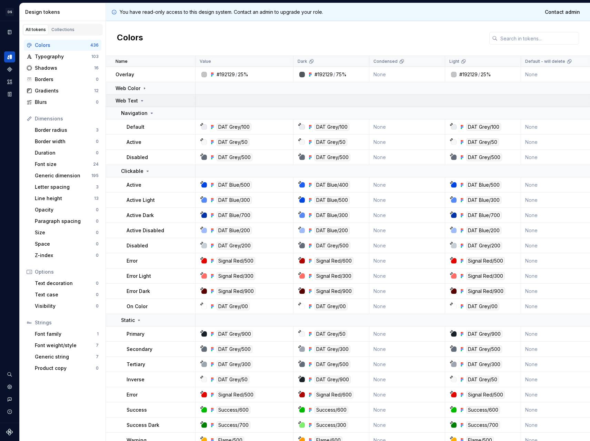
click at [140, 97] on div "Web Text" at bounding box center [130, 100] width 29 height 7
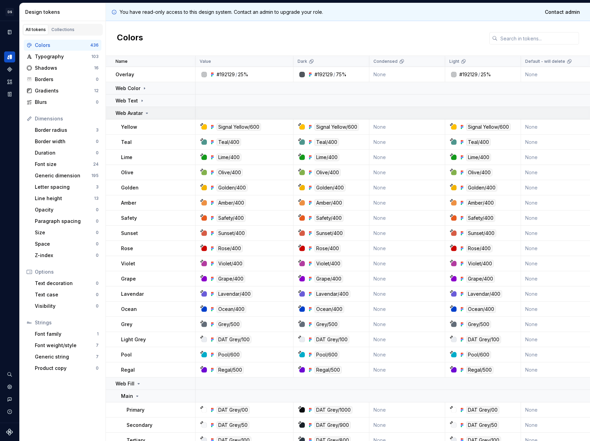
click at [139, 111] on p "Web Avatar" at bounding box center [129, 113] width 27 height 7
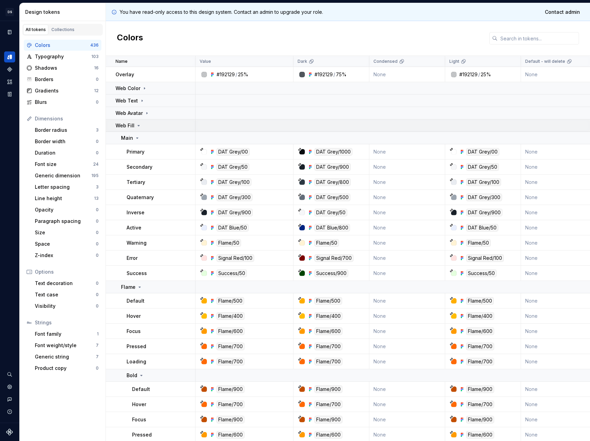
click at [140, 128] on icon at bounding box center [139, 126] width 6 height 6
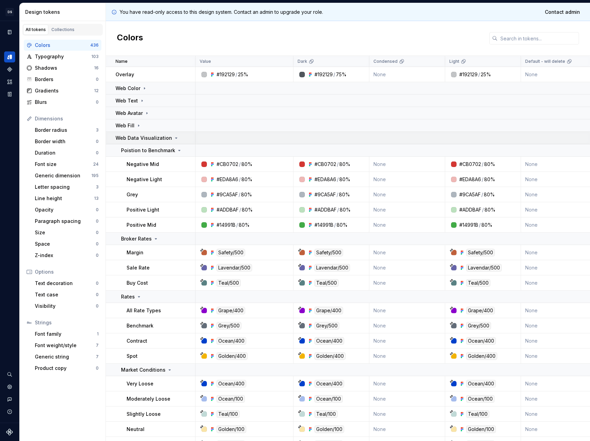
click at [140, 144] on td "Poistion to Benchmark" at bounding box center [151, 150] width 90 height 12
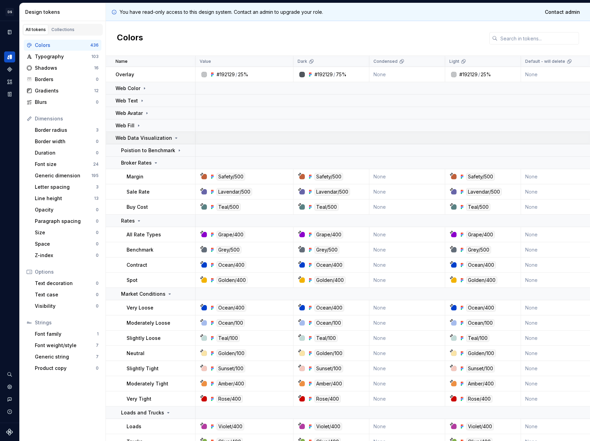
click at [141, 140] on p "Web Data Visualization" at bounding box center [144, 137] width 57 height 7
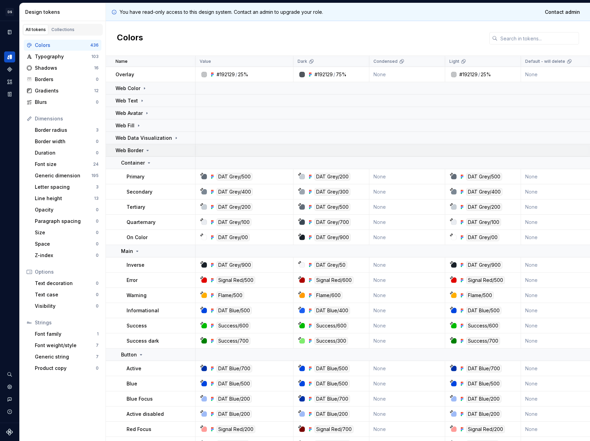
click at [139, 154] on td "Web Border" at bounding box center [151, 150] width 90 height 12
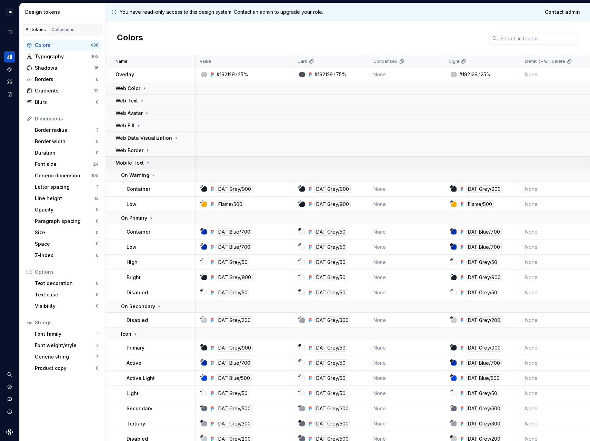
click at [139, 168] on td "Mobile Text" at bounding box center [151, 163] width 90 height 12
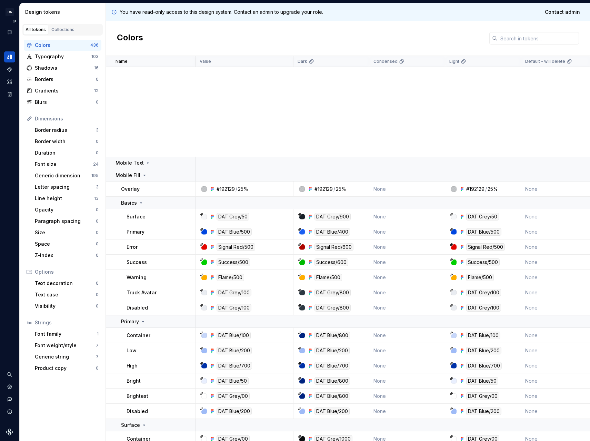
scroll to position [236, 0]
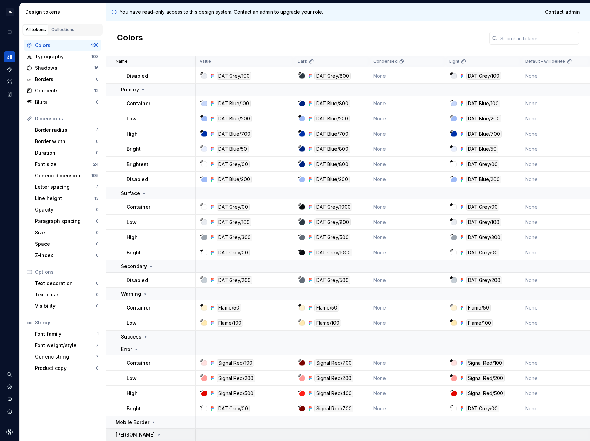
click at [143, 431] on p "[PERSON_NAME]" at bounding box center [135, 434] width 39 height 7
click at [146, 431] on div "[PERSON_NAME]" at bounding box center [139, 434] width 46 height 7
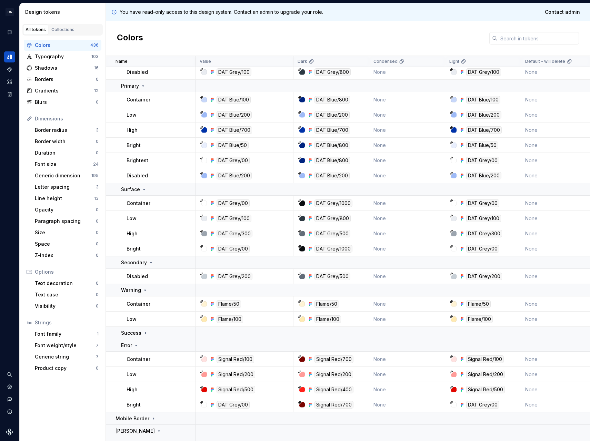
scroll to position [440, 0]
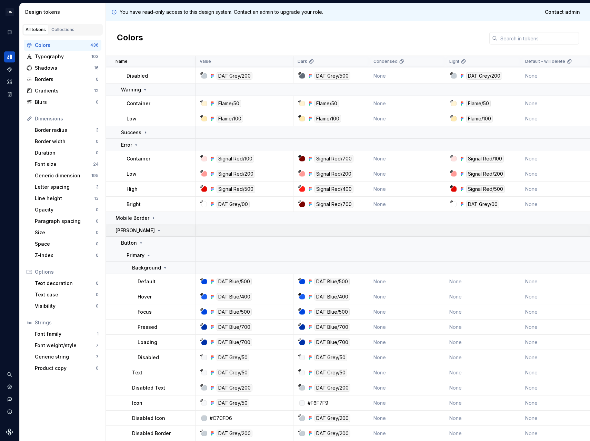
click at [158, 230] on icon at bounding box center [159, 230] width 2 height 1
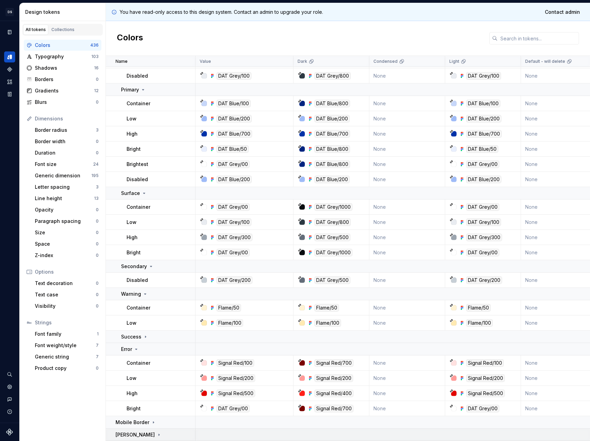
click at [125, 431] on p "[PERSON_NAME]" at bounding box center [135, 434] width 39 height 7
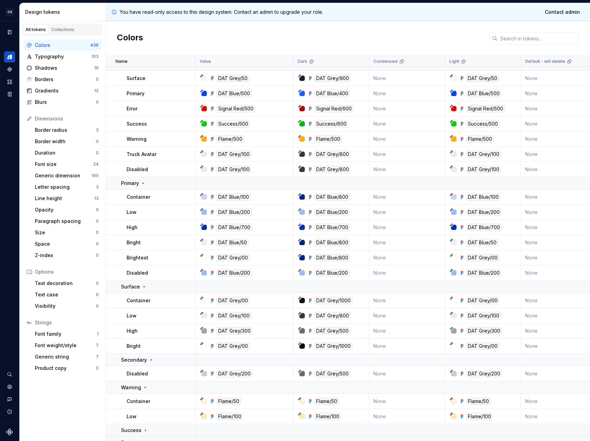
scroll to position [0, 0]
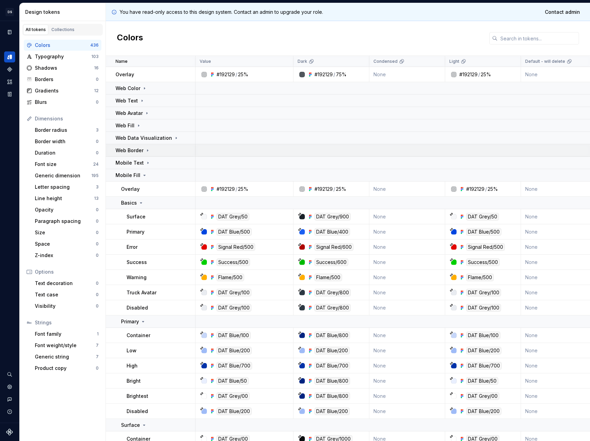
click at [136, 147] on p "Web Border" at bounding box center [130, 150] width 28 height 7
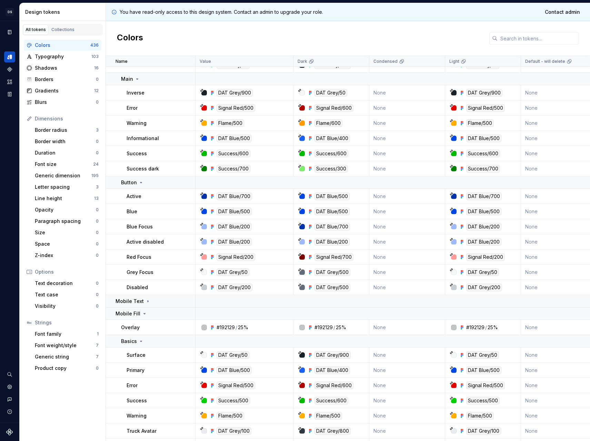
scroll to position [203, 0]
